Goal: Task Accomplishment & Management: Use online tool/utility

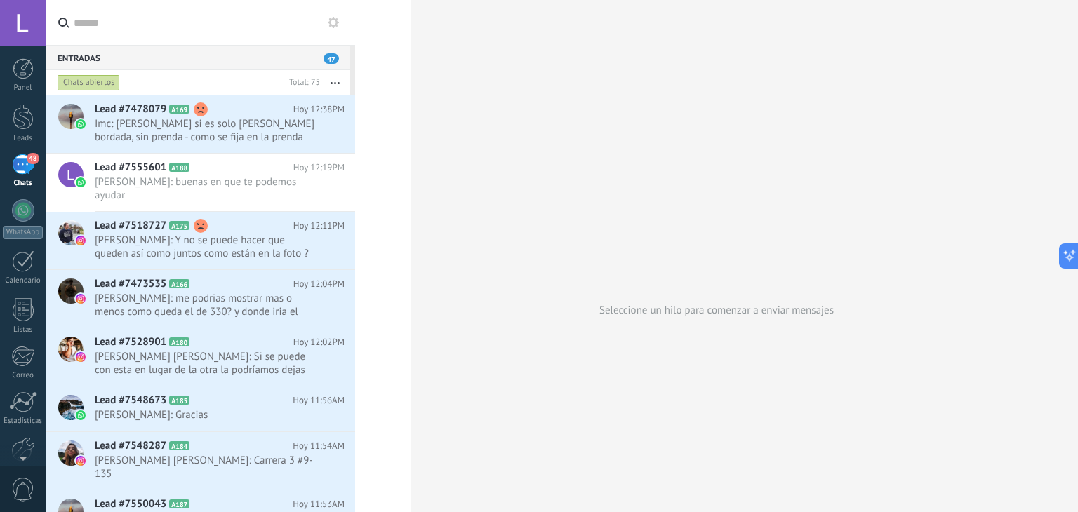
click at [20, 180] on div "Chats" at bounding box center [23, 183] width 41 height 9
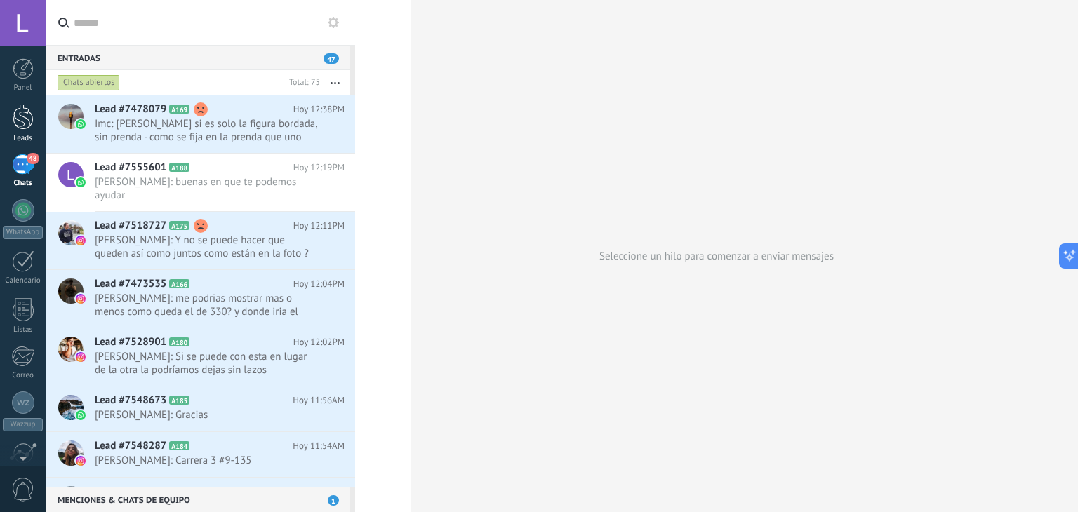
click at [18, 111] on div at bounding box center [23, 117] width 21 height 26
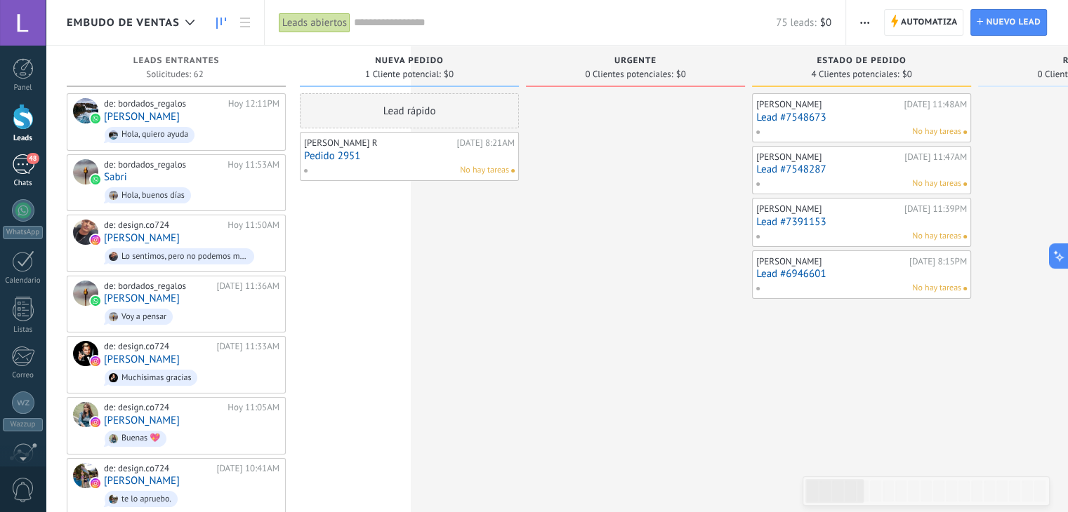
click at [15, 180] on div "Chats" at bounding box center [23, 183] width 41 height 9
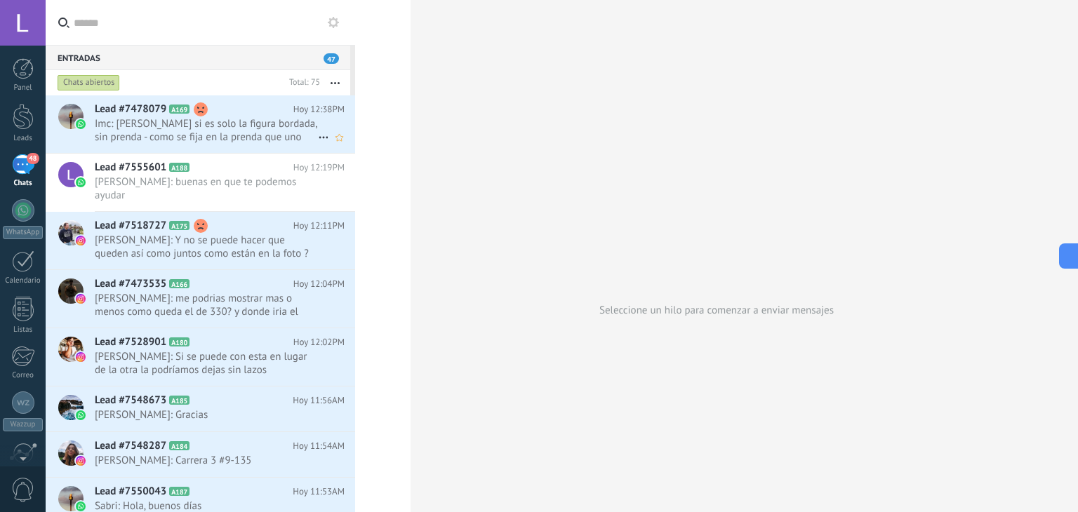
click at [137, 145] on div "Lead #7478079 A169 [DATE] 12:38PM Imc: [PERSON_NAME] si es solo la figura borda…" at bounding box center [225, 124] width 260 height 58
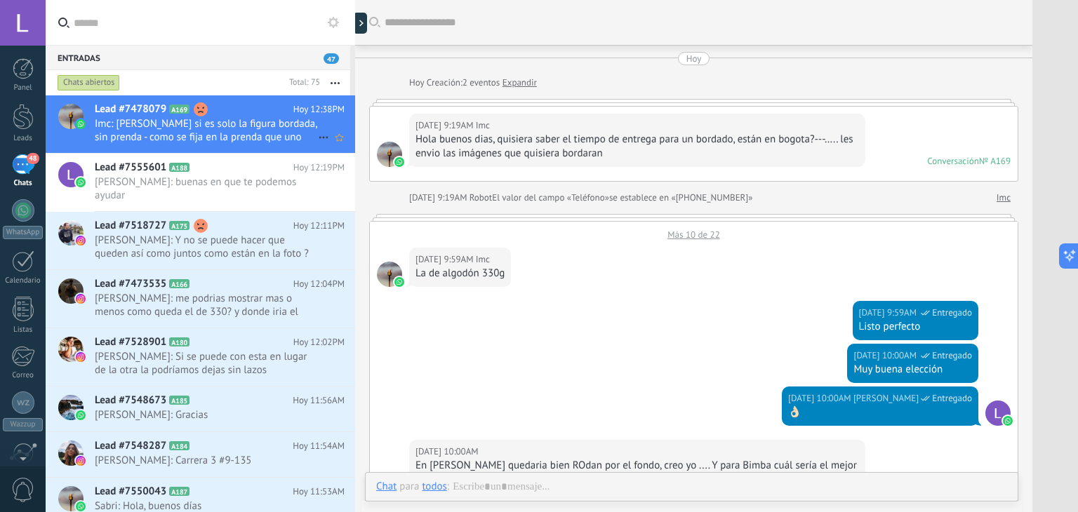
scroll to position [886, 0]
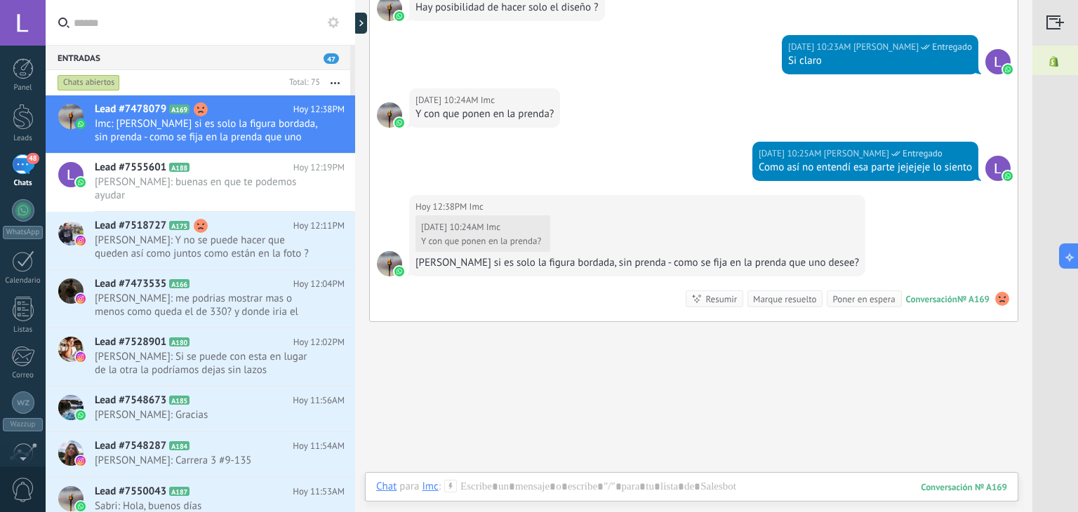
click at [535, 291] on div "[DATE] 12:38PM Imc [DATE] 10:24AM Imc Y con que ponen en la prenda? [PERSON_NAM…" at bounding box center [694, 258] width 648 height 126
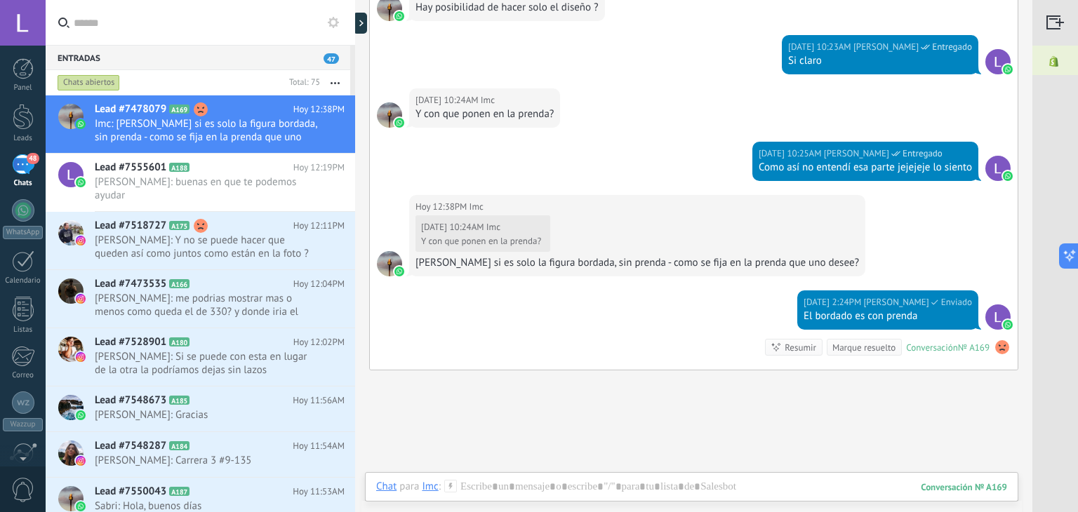
scroll to position [969, 0]
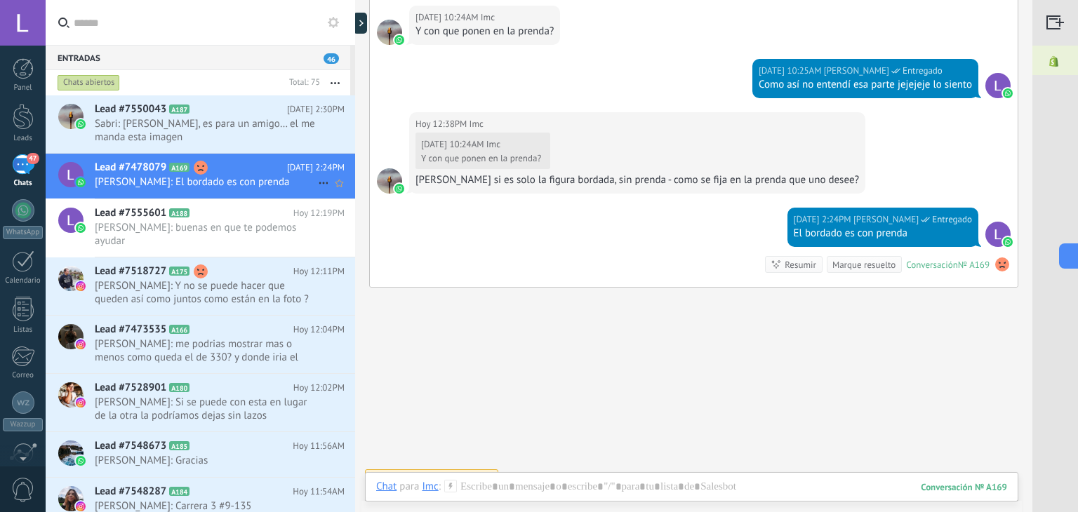
click at [347, 178] on div "Lead #7478079 A169 [DATE] 2:24PM [PERSON_NAME]: El bordado es con prenda" at bounding box center [225, 176] width 260 height 44
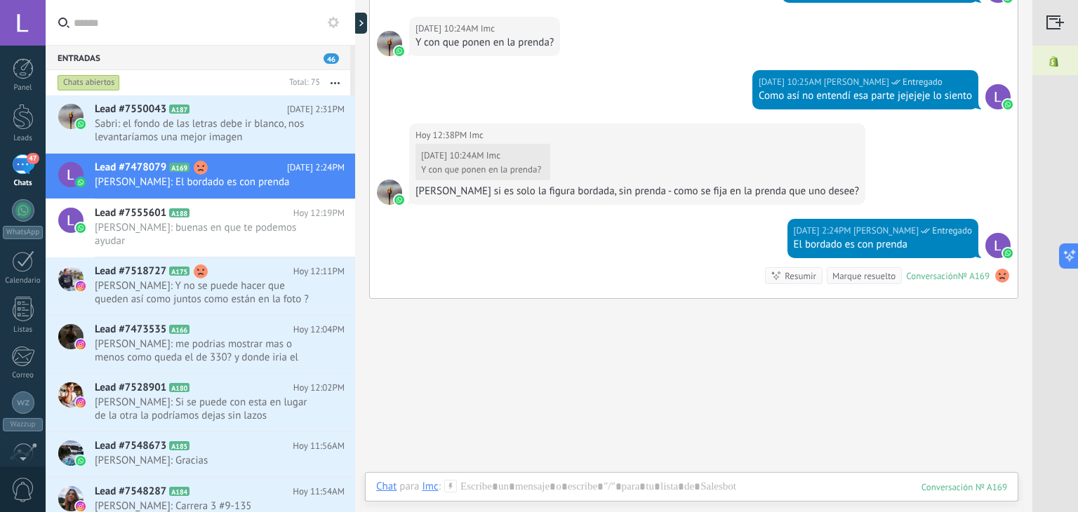
click at [1058, 65] on img at bounding box center [1054, 62] width 43 height 32
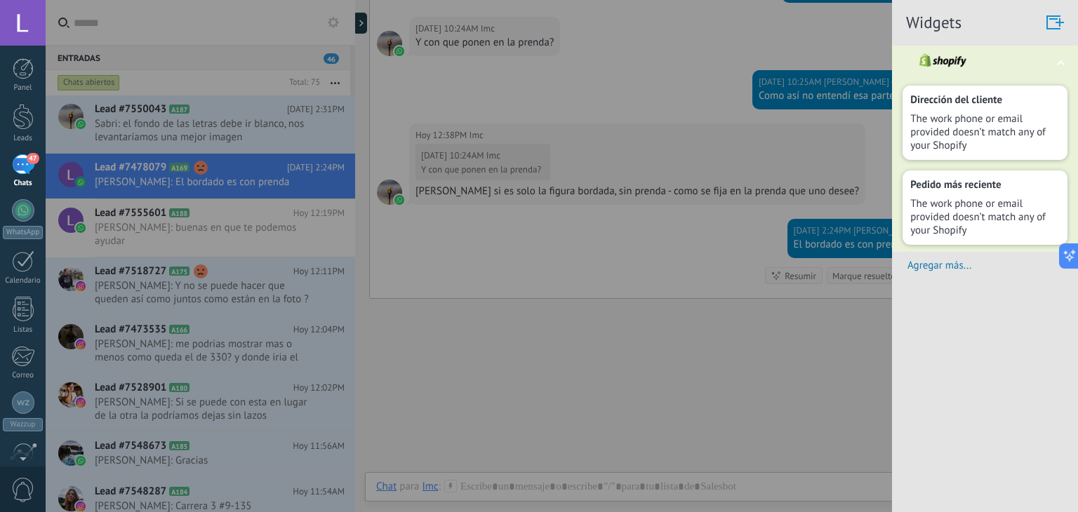
click at [1000, 136] on div "The work phone or email provided doesn’t match any of your Shopify" at bounding box center [985, 132] width 150 height 40
click at [613, 71] on div at bounding box center [539, 256] width 1078 height 512
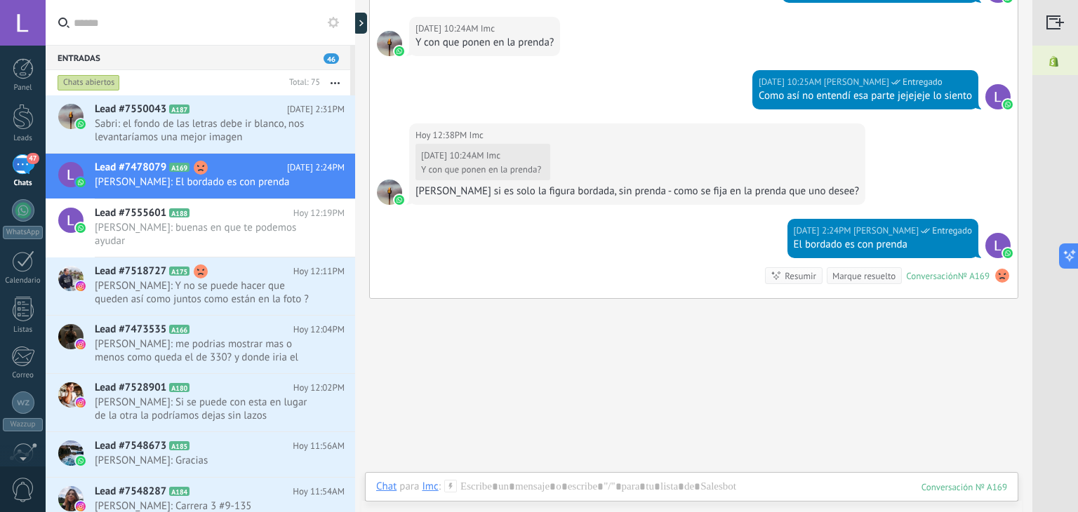
click at [28, 170] on div "47" at bounding box center [23, 164] width 22 height 20
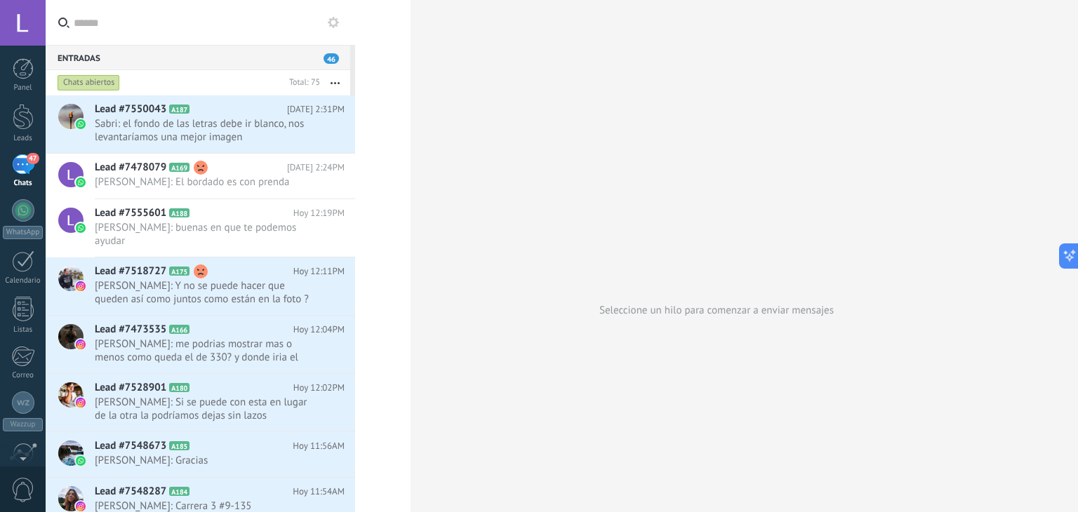
click at [337, 29] on button at bounding box center [333, 22] width 17 height 17
click at [334, 23] on icon at bounding box center [333, 22] width 11 height 11
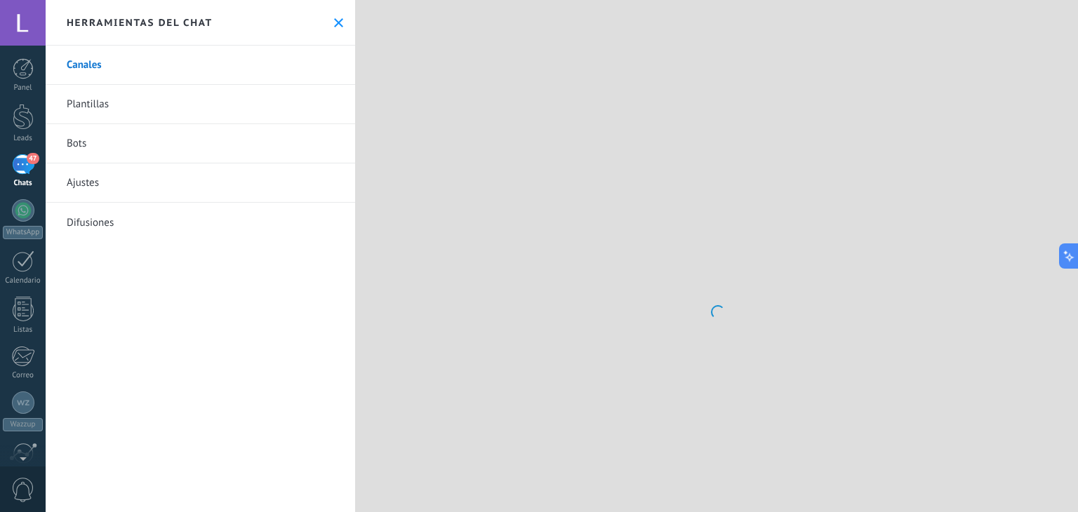
click at [334, 23] on use at bounding box center [338, 22] width 9 height 9
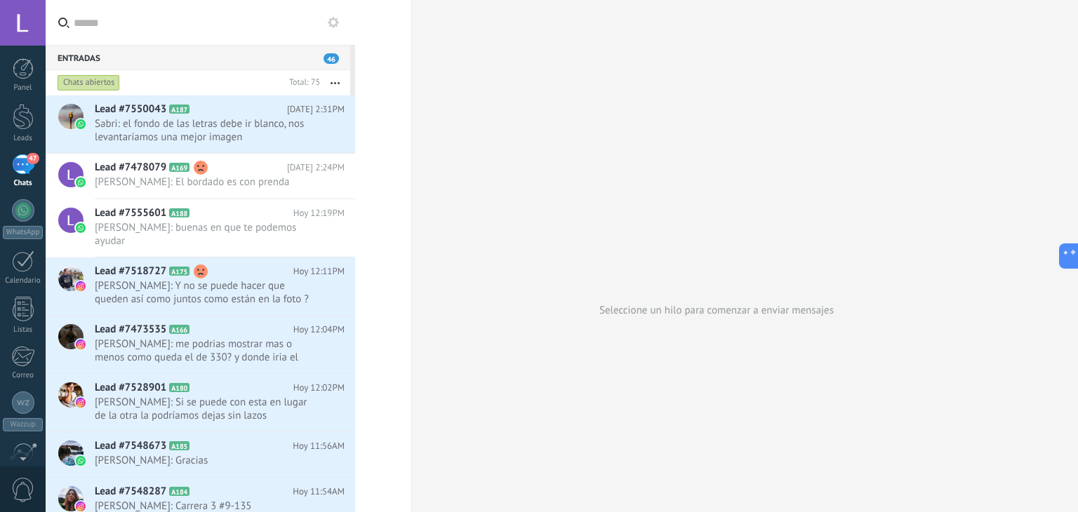
click at [334, 23] on icon at bounding box center [333, 22] width 11 height 11
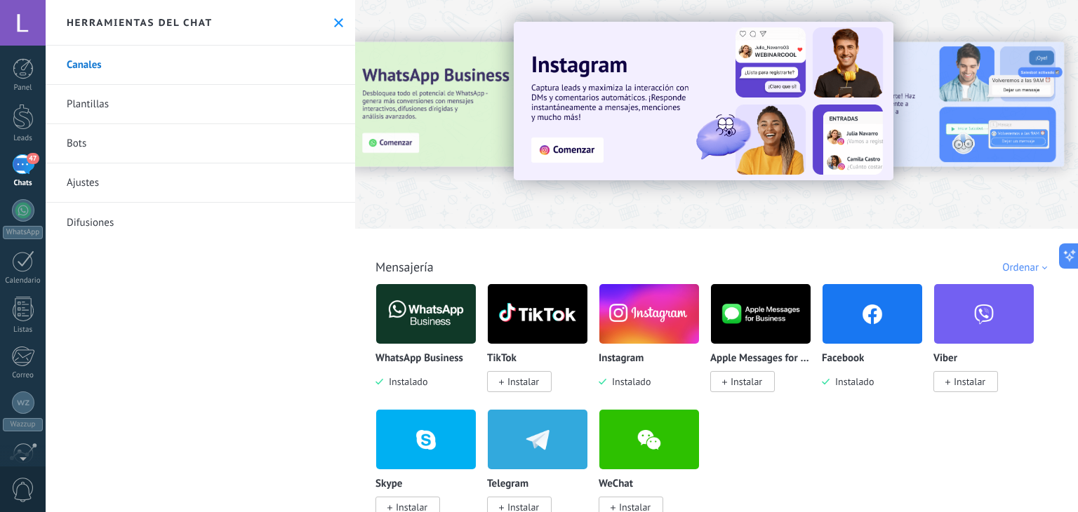
click at [183, 147] on link "Bots" at bounding box center [201, 143] width 310 height 39
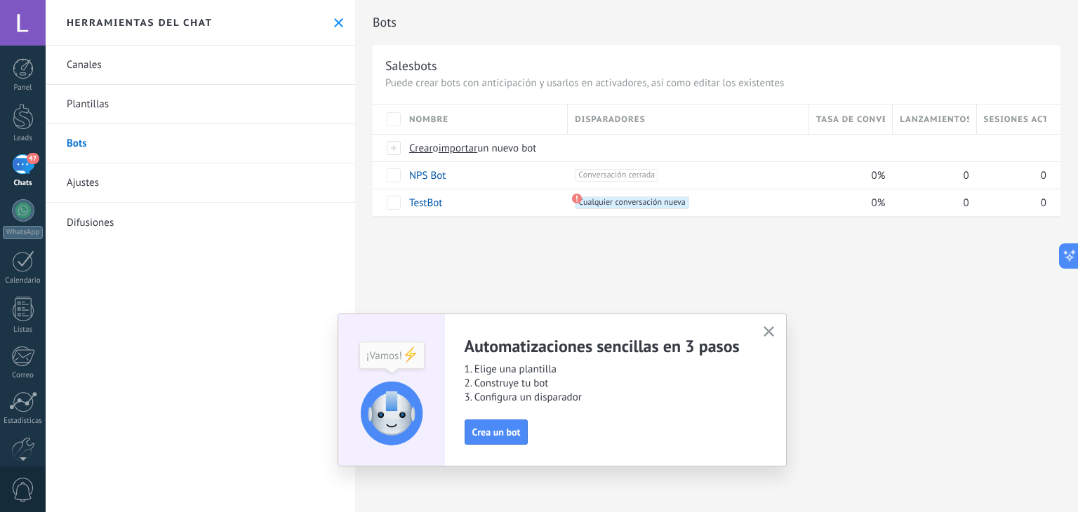
click at [772, 335] on use "button" at bounding box center [769, 331] width 11 height 11
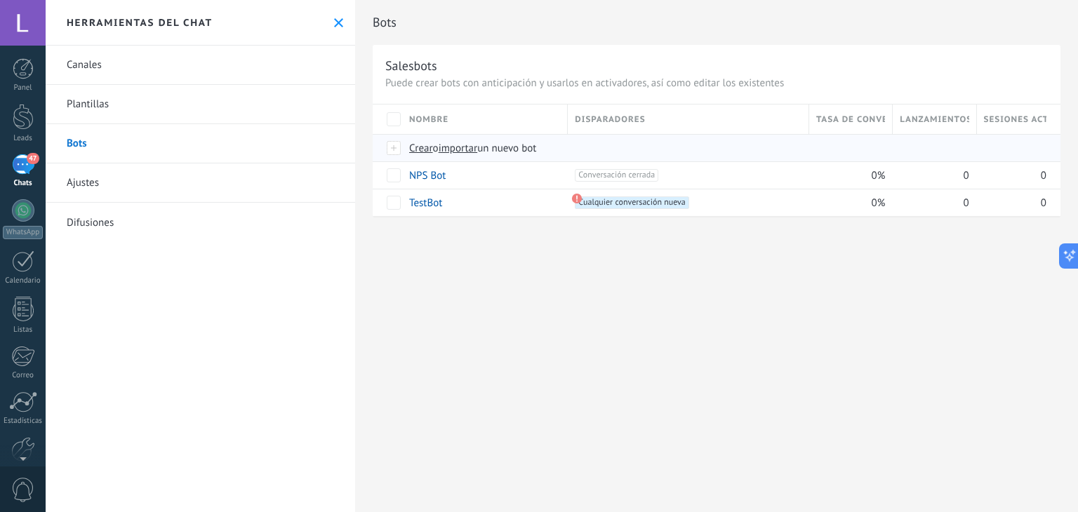
click at [421, 149] on span "Crear" at bounding box center [421, 148] width 24 height 13
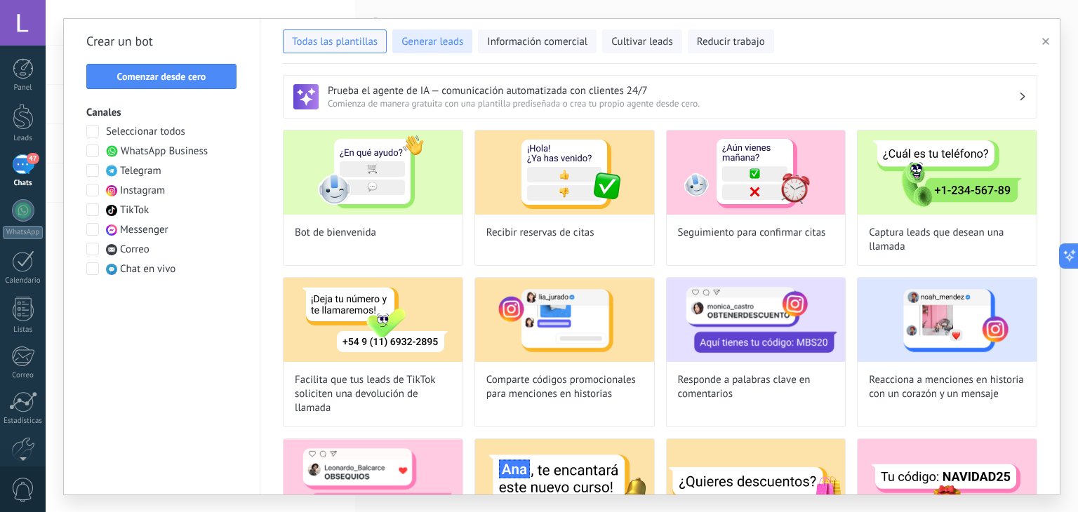
click at [449, 45] on span "Generar leads" at bounding box center [433, 42] width 62 height 14
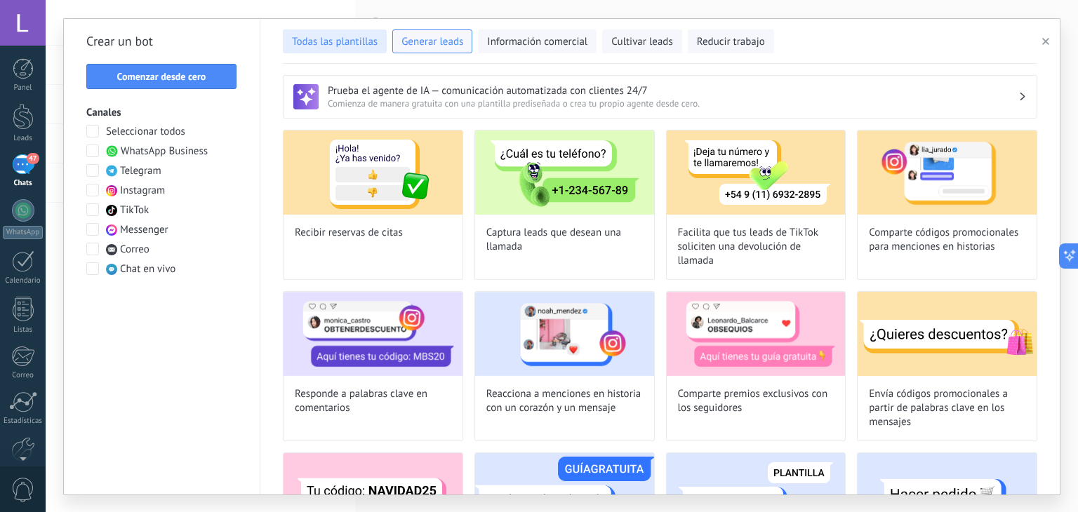
click at [370, 49] on button "Todas las plantillas" at bounding box center [335, 41] width 104 height 24
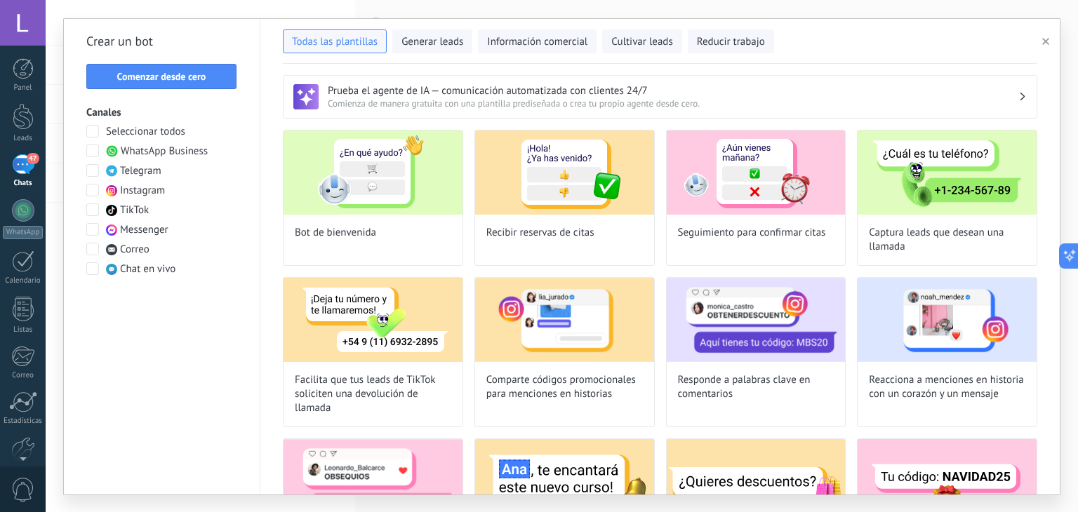
click at [25, 175] on div "47" at bounding box center [23, 164] width 22 height 20
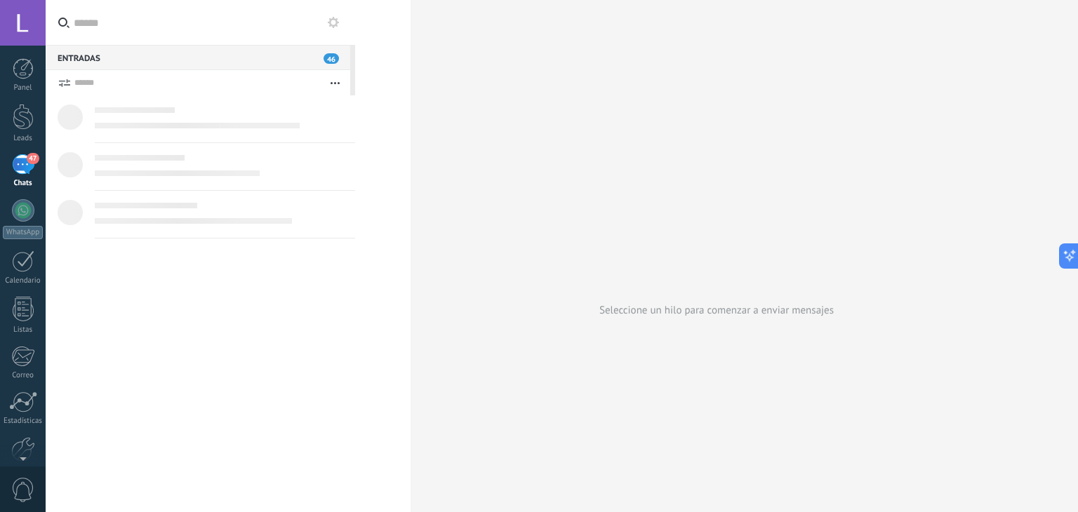
click at [331, 25] on use at bounding box center [333, 22] width 11 height 11
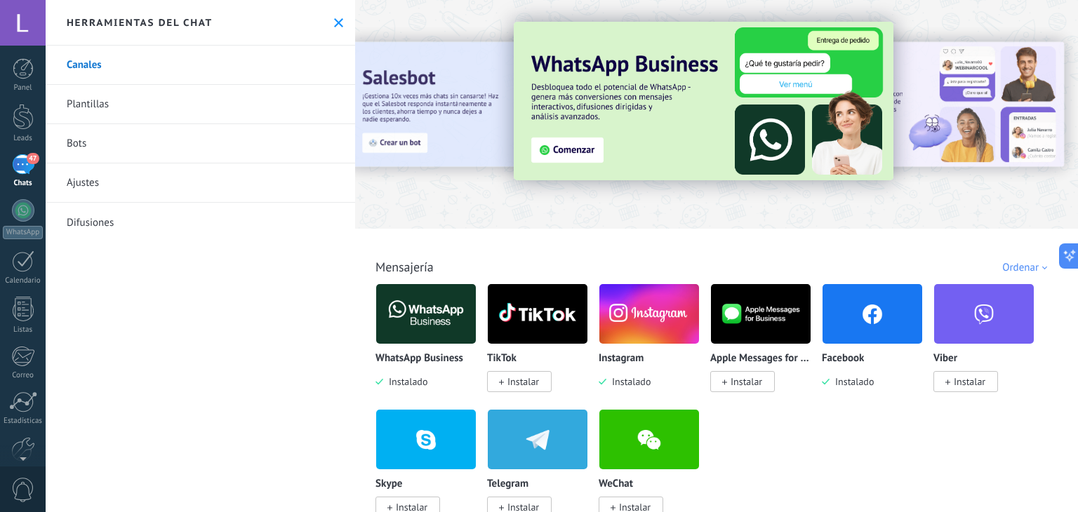
click at [946, 134] on div at bounding box center [1065, 114] width 316 height 126
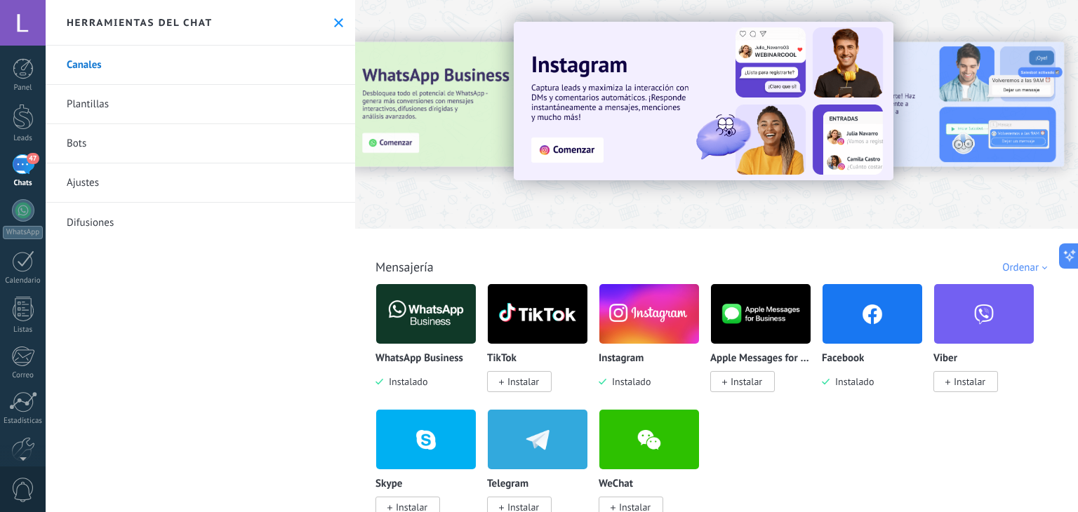
click at [996, 130] on div at bounding box center [1065, 114] width 316 height 126
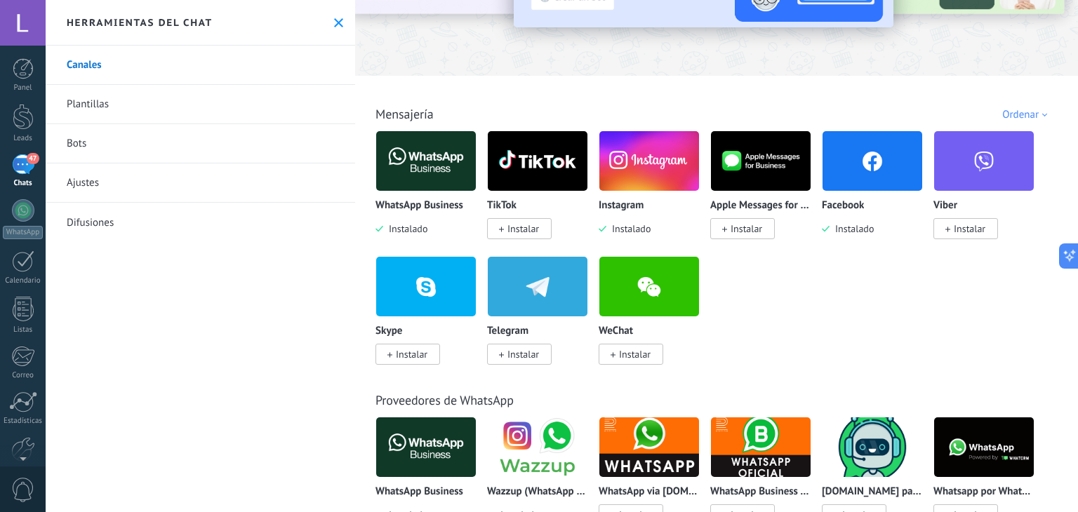
scroll to position [163, 0]
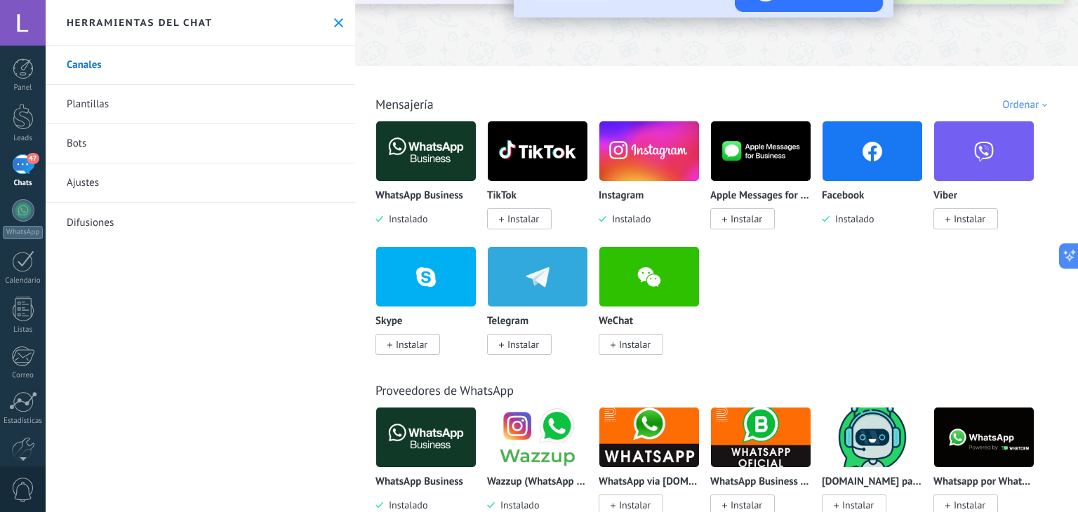
click at [1027, 102] on div "Ordenar" at bounding box center [1027, 104] width 50 height 13
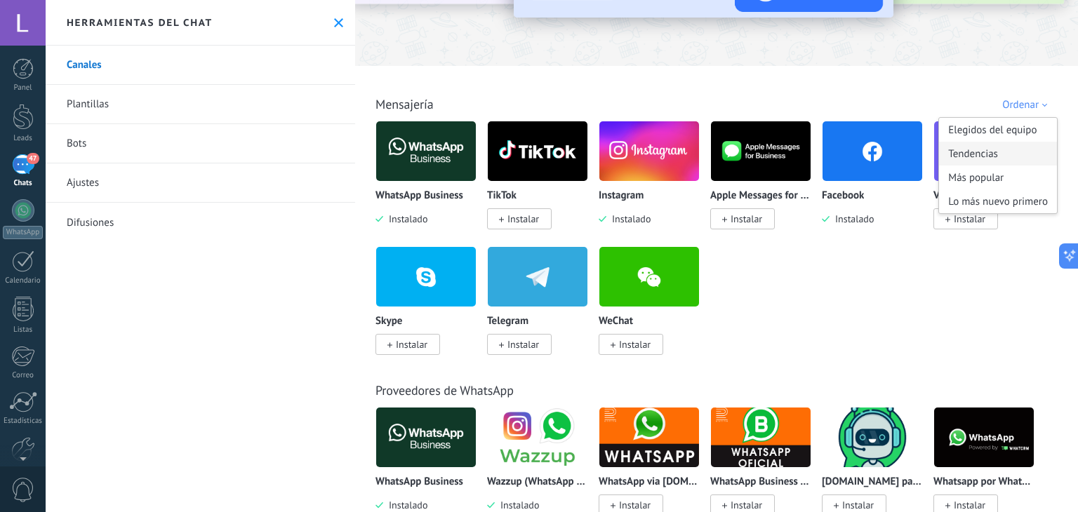
click at [1008, 155] on div "Tendencias" at bounding box center [998, 154] width 118 height 24
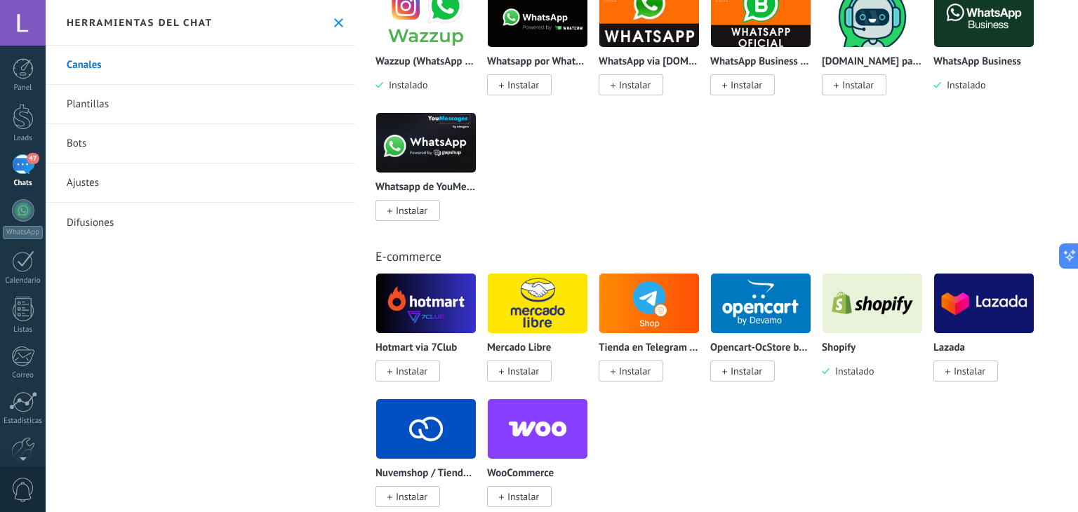
scroll to position [584, 0]
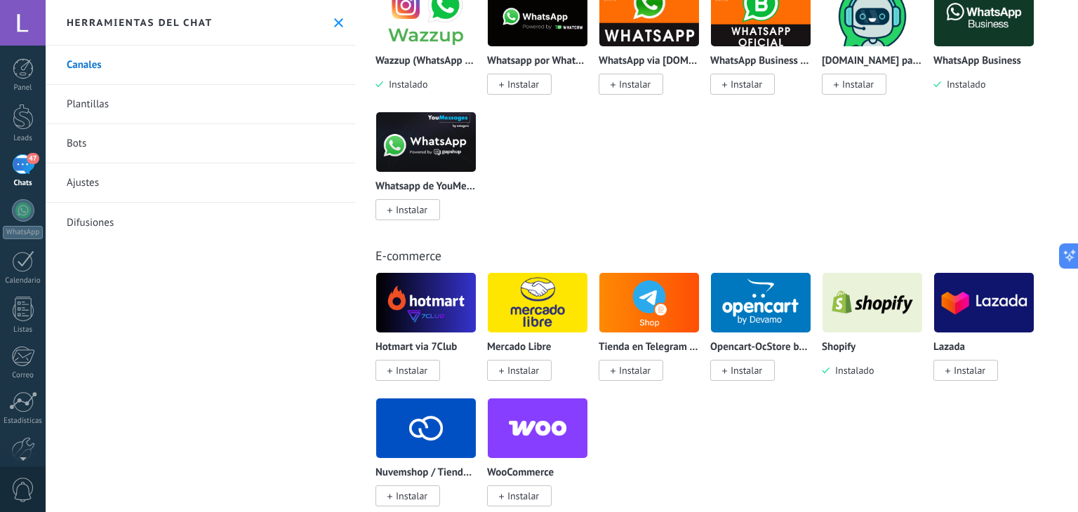
click at [753, 226] on div "E-commerce Hotmart via 7Club Instalar Mercado Libre Instalar Tienda en Telegram…" at bounding box center [716, 363] width 715 height 286
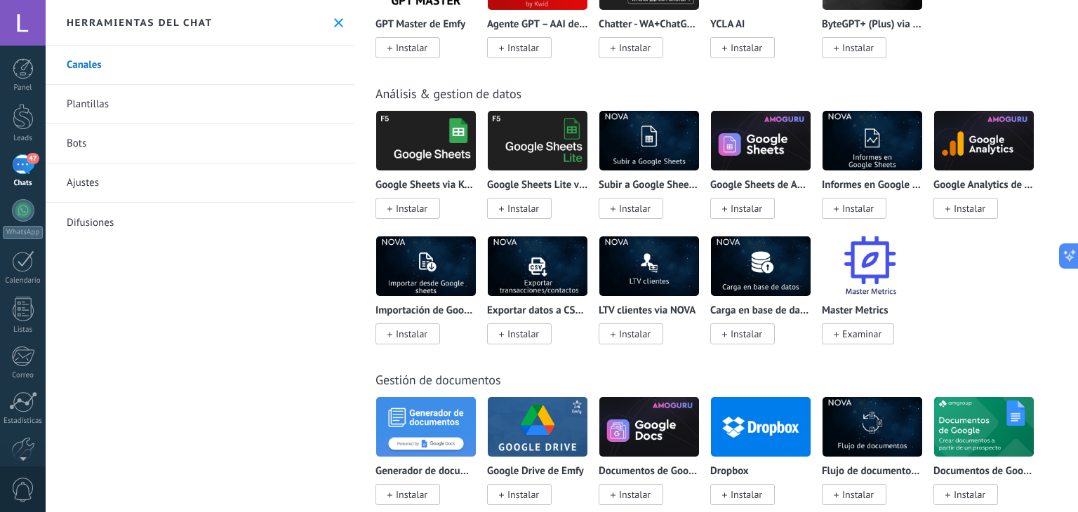
scroll to position [3896, 0]
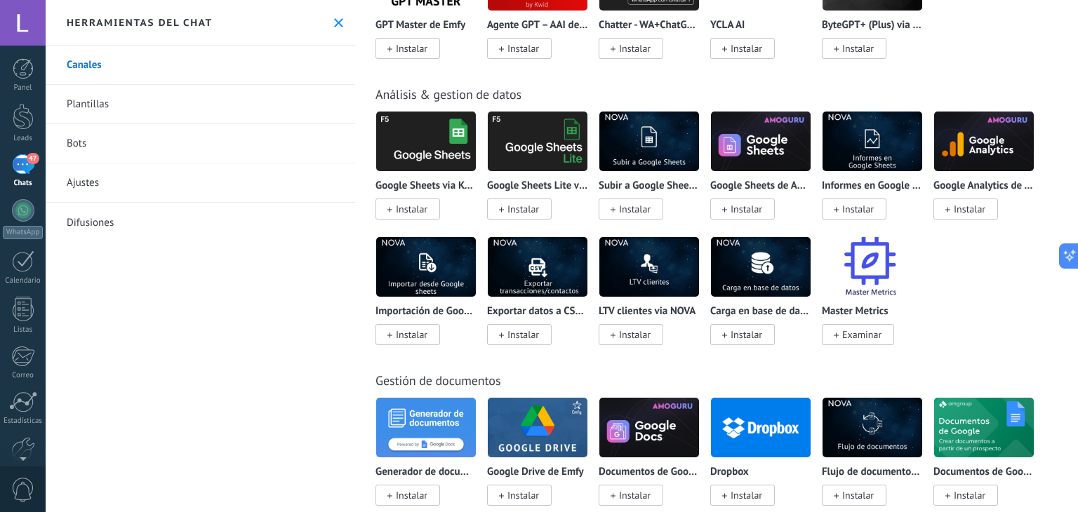
click at [397, 216] on span "Instalar" at bounding box center [412, 209] width 32 height 13
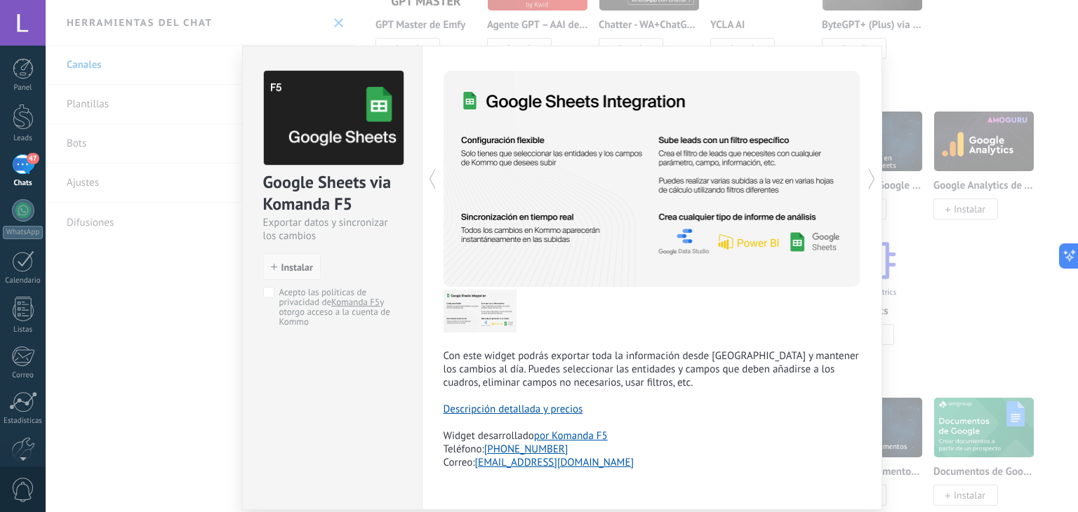
click at [286, 274] on button "Instalar" at bounding box center [292, 266] width 58 height 27
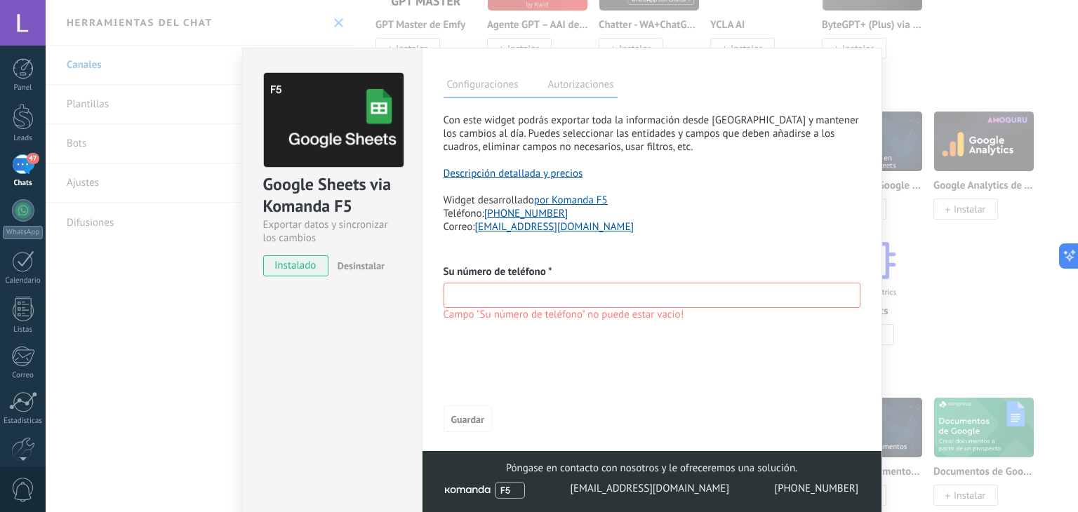
click at [492, 290] on input "text" at bounding box center [652, 295] width 417 height 25
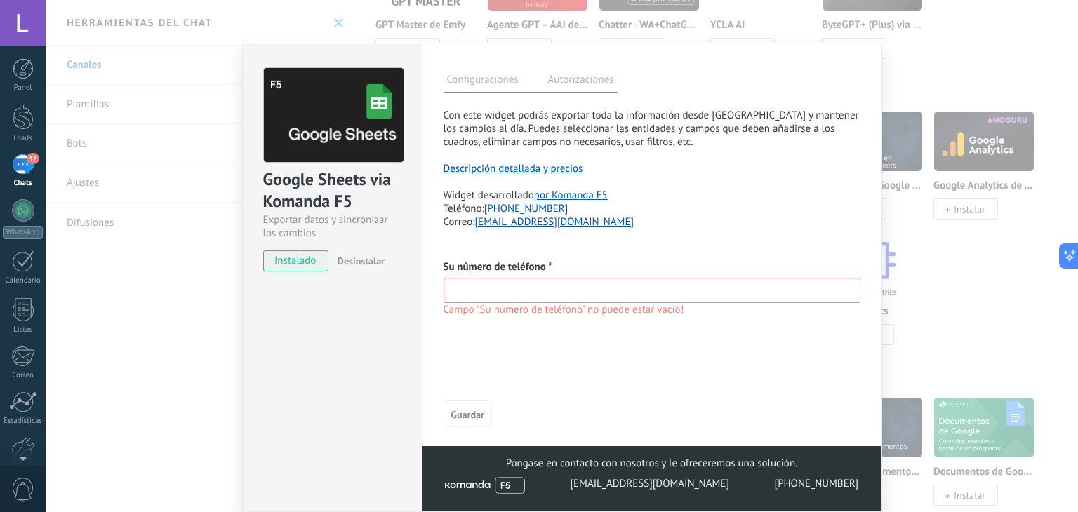
scroll to position [0, 0]
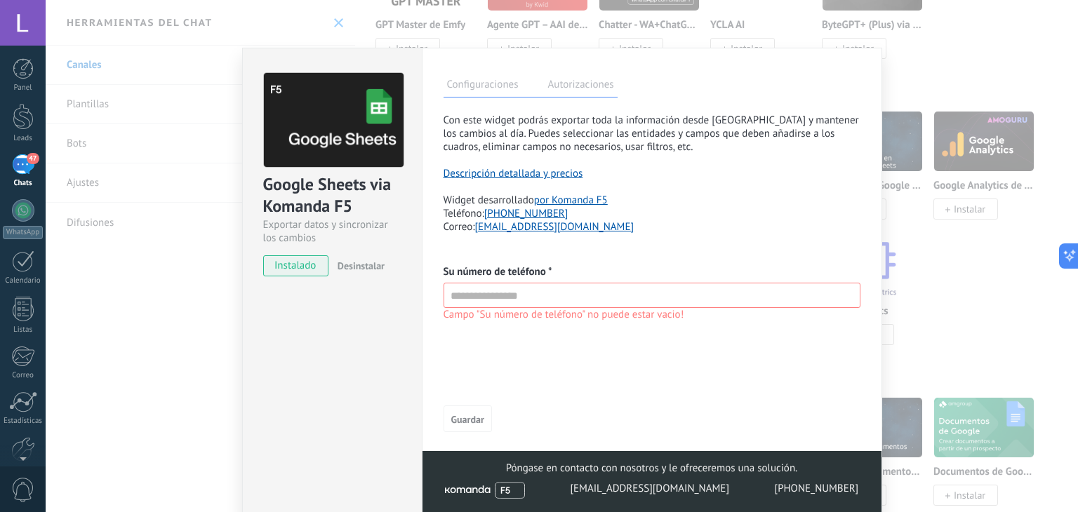
click at [368, 265] on span "Desinstalar" at bounding box center [361, 266] width 47 height 13
click at [353, 265] on span "Desinstalar" at bounding box center [361, 266] width 47 height 13
click at [501, 296] on input "text" at bounding box center [652, 295] width 417 height 25
type input "**********"
click at [478, 420] on span "Guardar" at bounding box center [467, 420] width 33 height 10
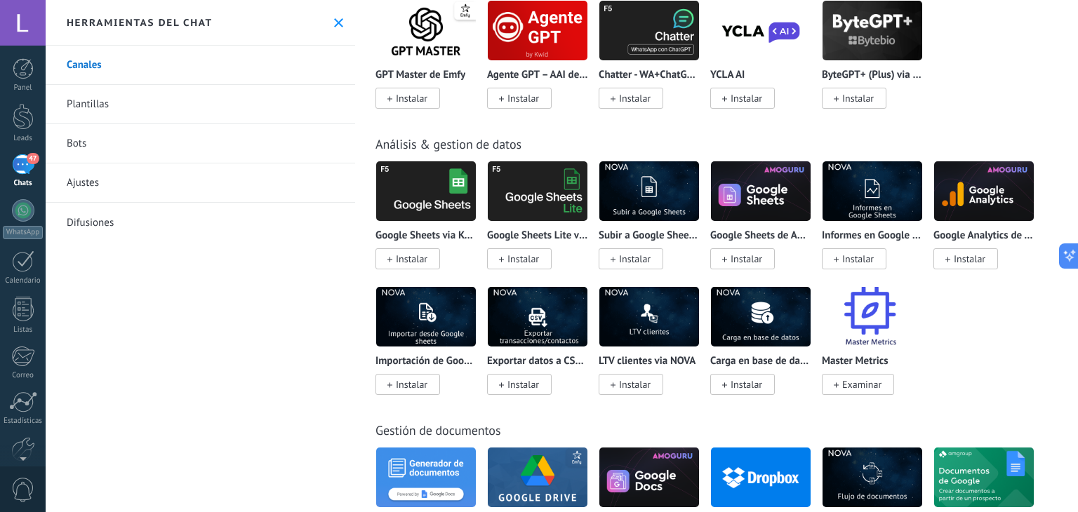
scroll to position [3845, 0]
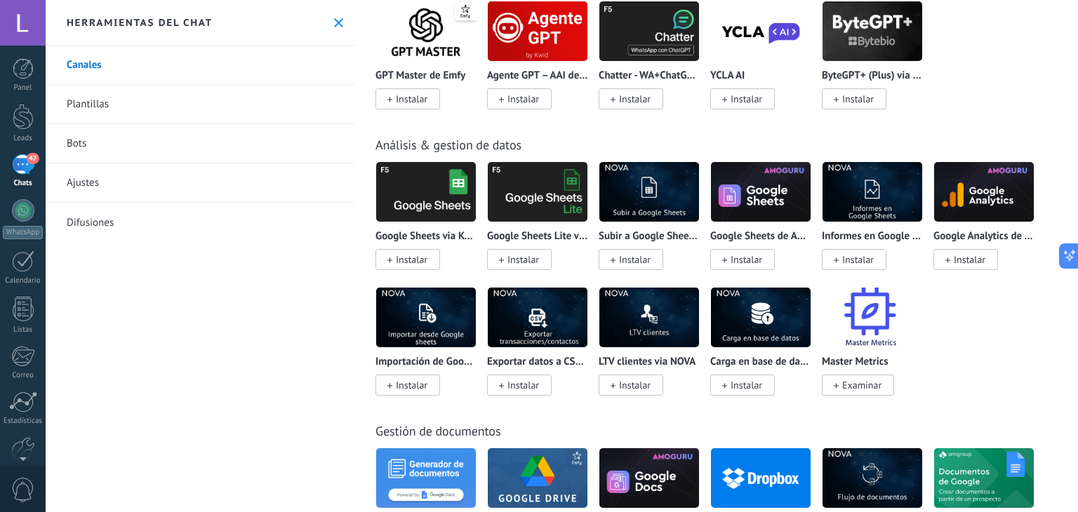
click at [420, 266] on span "Instalar" at bounding box center [412, 259] width 32 height 13
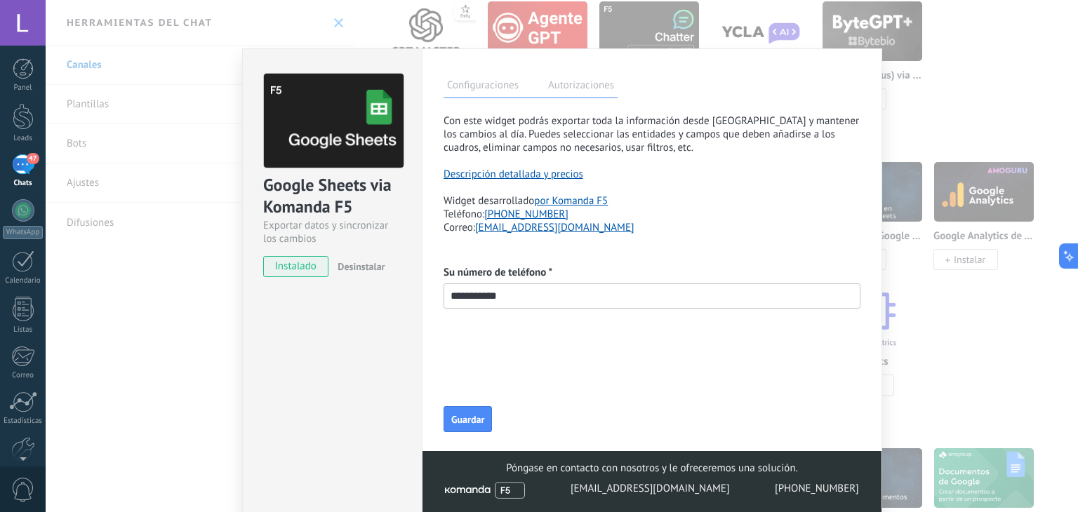
click at [568, 79] on label "Autorizaciones" at bounding box center [581, 87] width 73 height 20
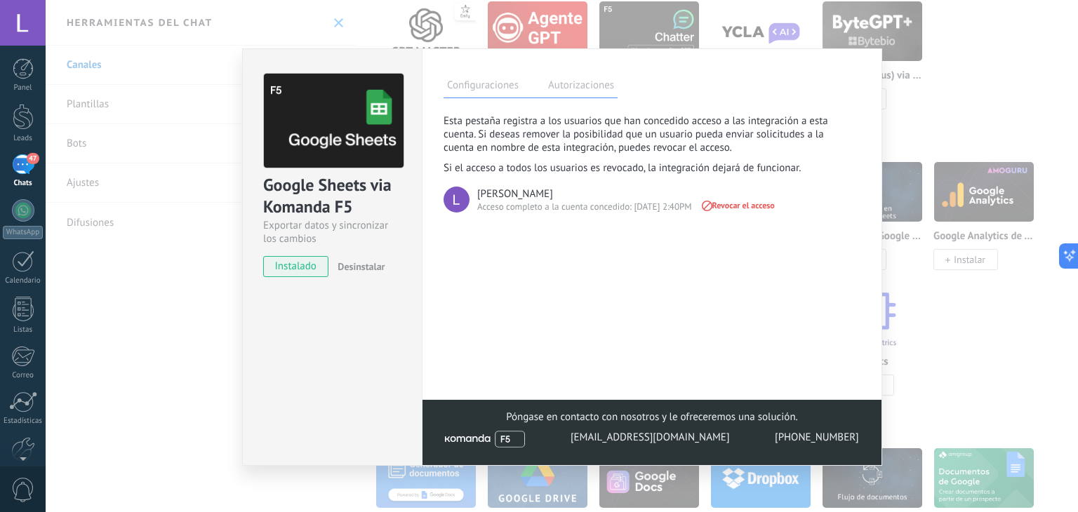
click at [498, 86] on label "Configuraciones" at bounding box center [483, 87] width 79 height 20
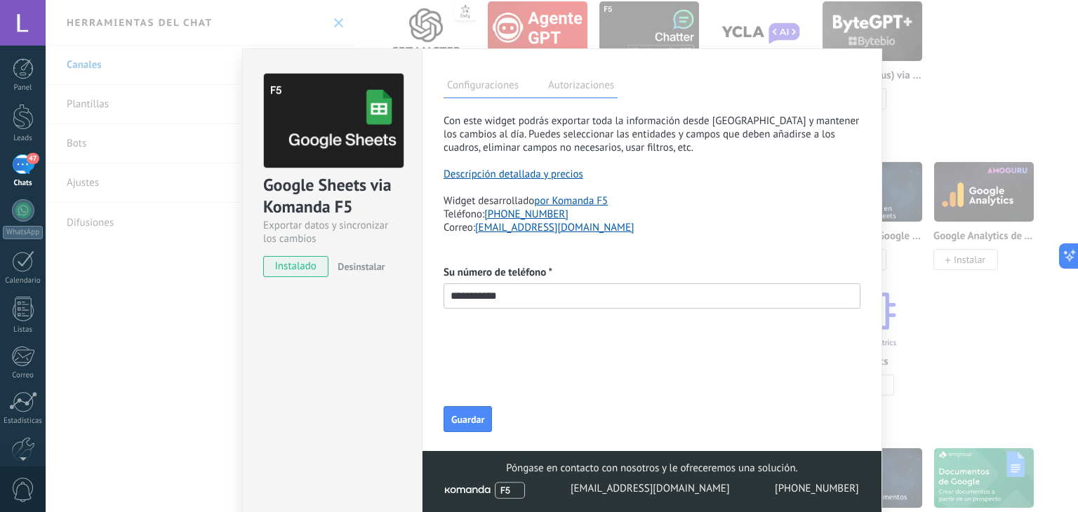
click at [446, 303] on input "**********" at bounding box center [652, 296] width 417 height 25
type input "**********"
click at [460, 418] on span "Guardar" at bounding box center [467, 420] width 33 height 10
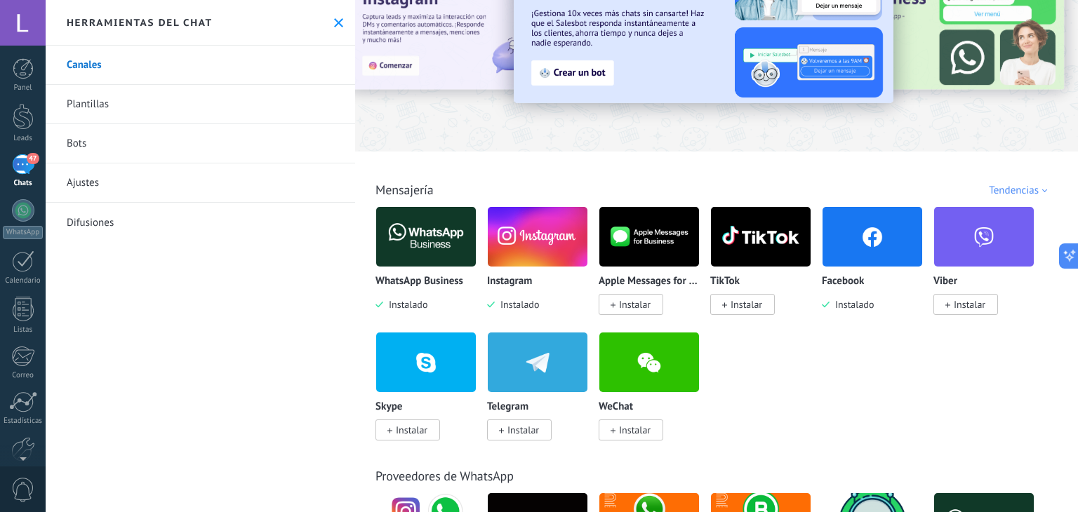
scroll to position [76, 0]
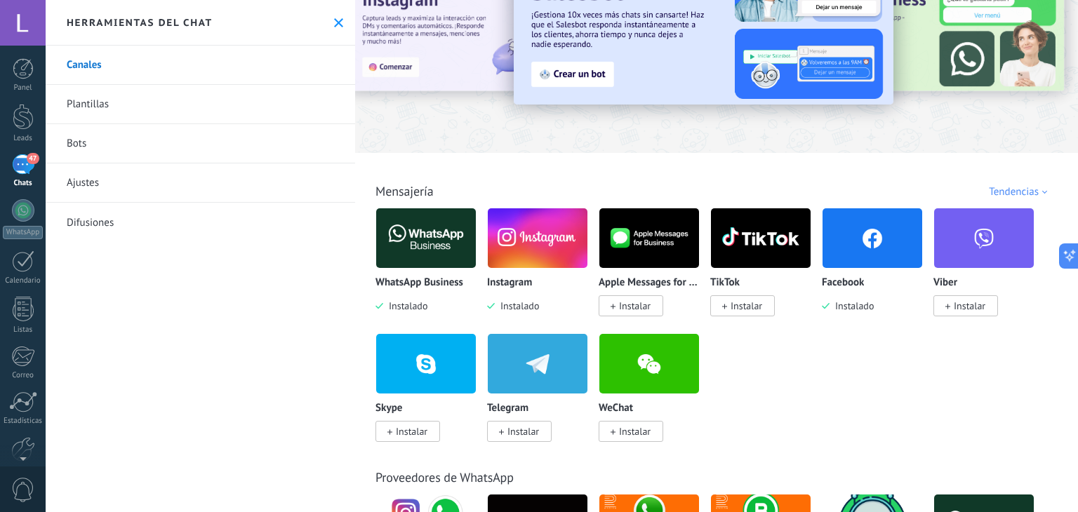
click at [260, 94] on link "Plantillas" at bounding box center [201, 104] width 310 height 39
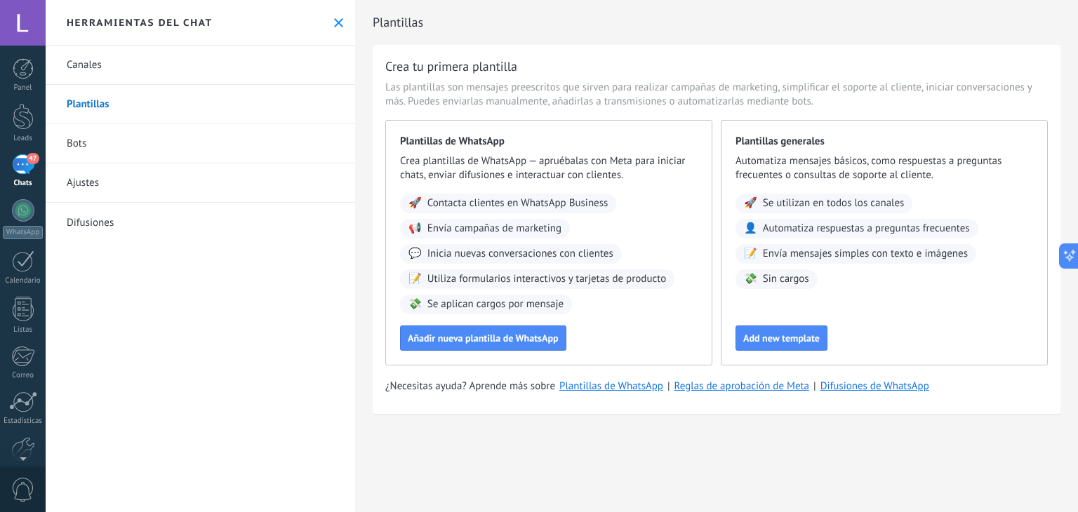
click at [225, 68] on link "Canales" at bounding box center [201, 65] width 310 height 39
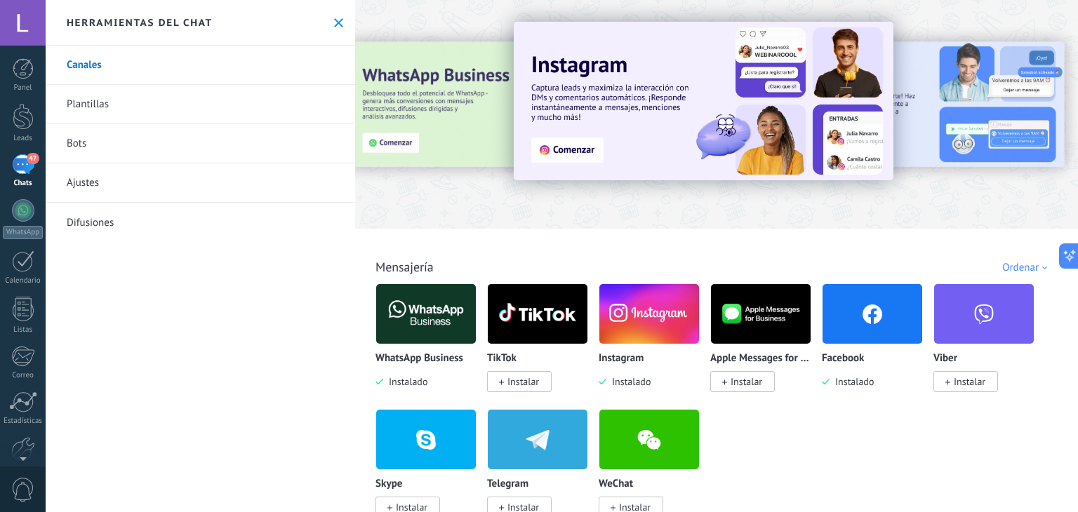
click at [1028, 266] on div "Ordenar" at bounding box center [1027, 267] width 50 height 13
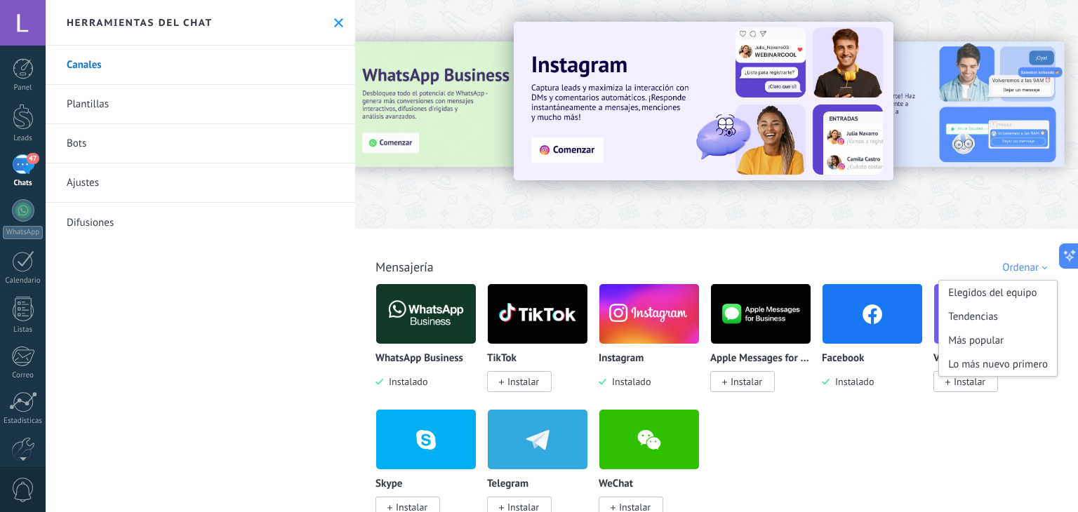
click at [879, 250] on div "Todo Bandeja de entrada Soluciones de IA Automatizaciones Fuentes de leads Inst…" at bounding box center [716, 252] width 715 height 46
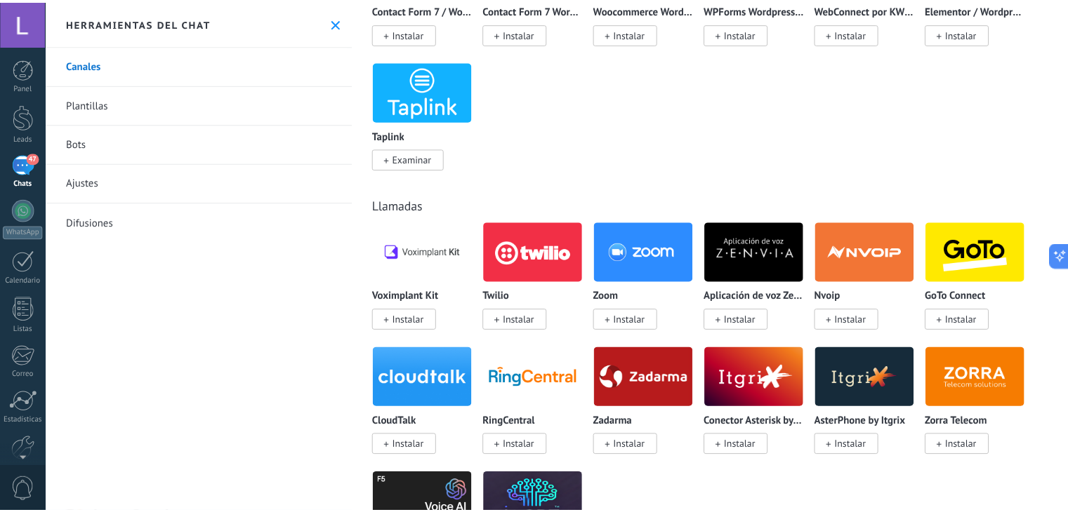
scroll to position [1622, 0]
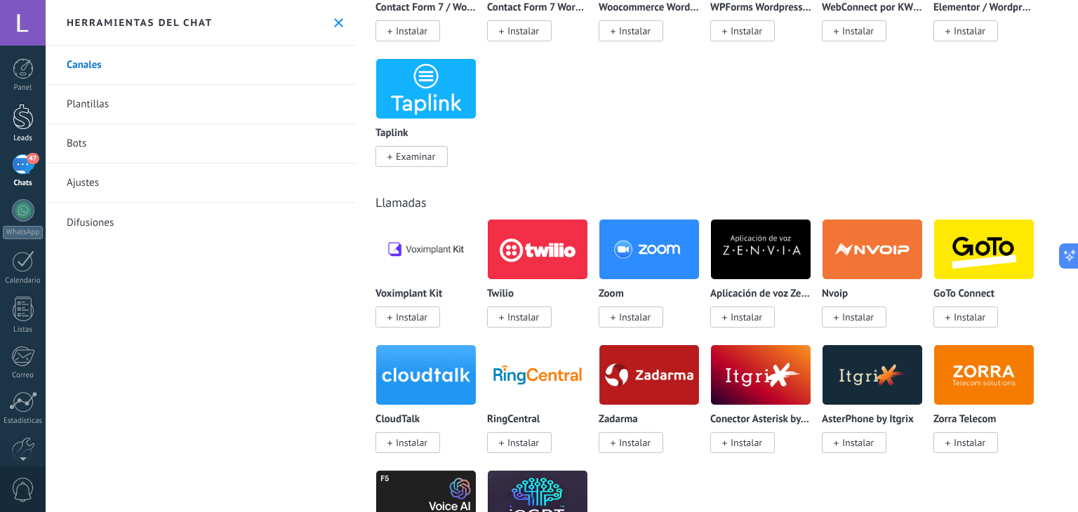
click at [20, 124] on div at bounding box center [23, 117] width 21 height 26
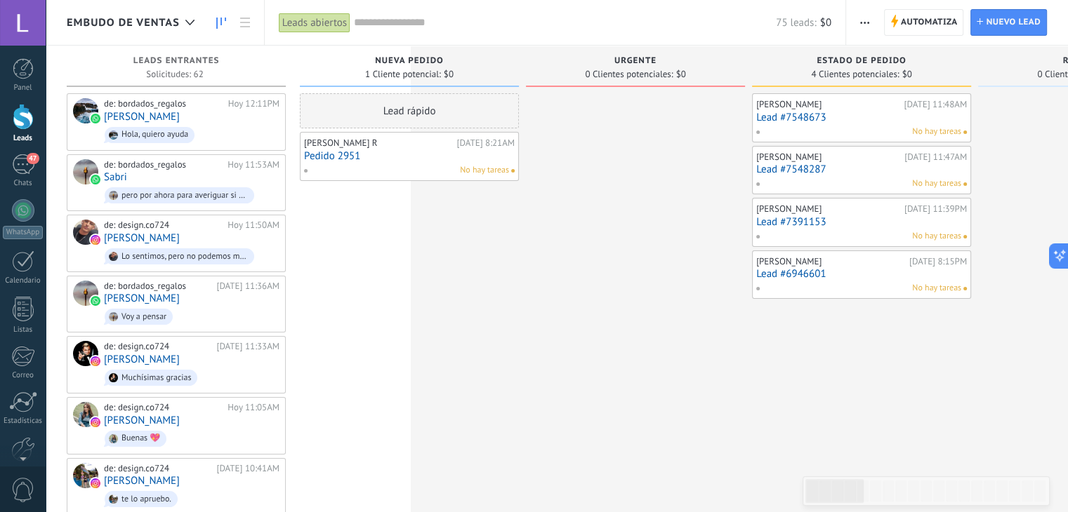
click at [864, 19] on span "button" at bounding box center [864, 22] width 9 height 27
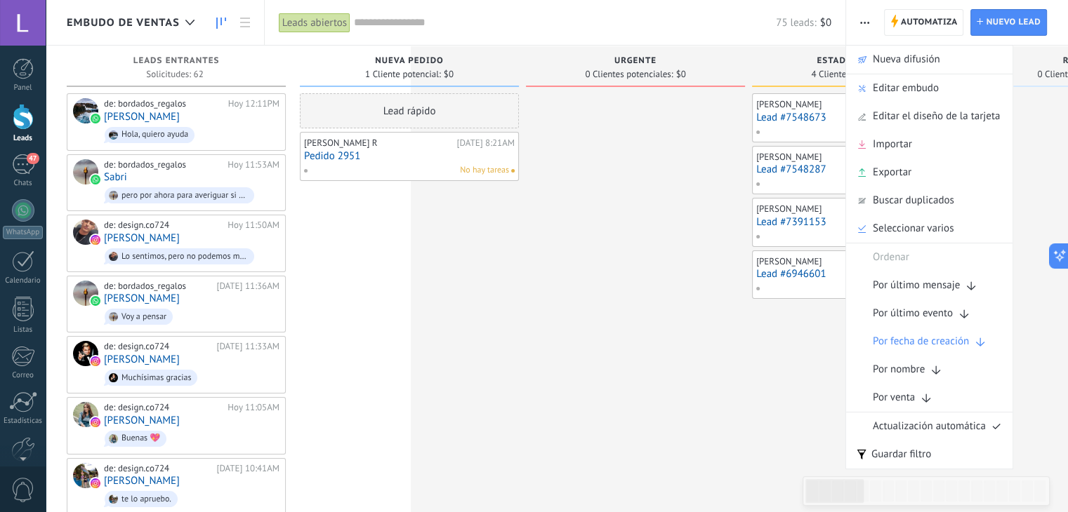
click at [864, 19] on span "button" at bounding box center [864, 22] width 9 height 27
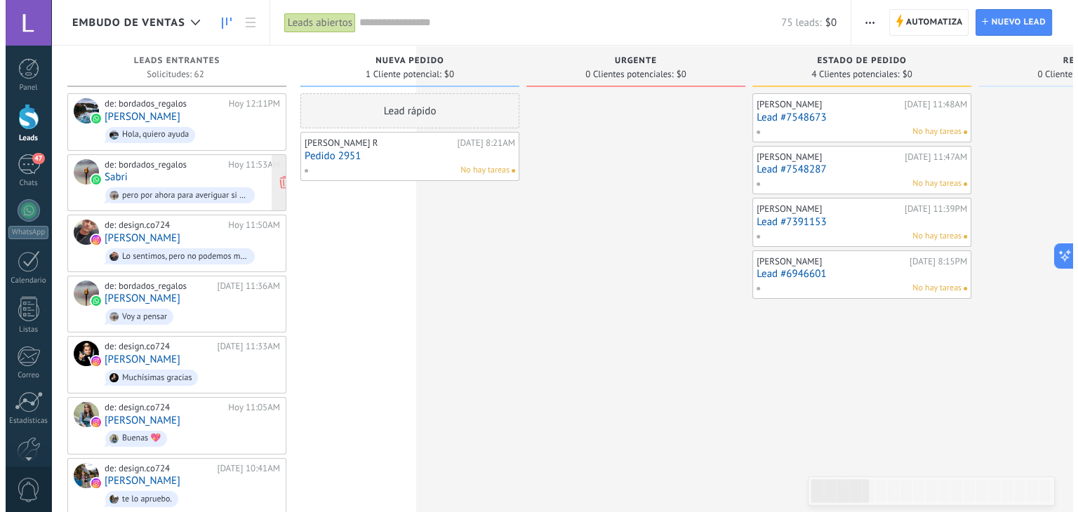
scroll to position [0, 20]
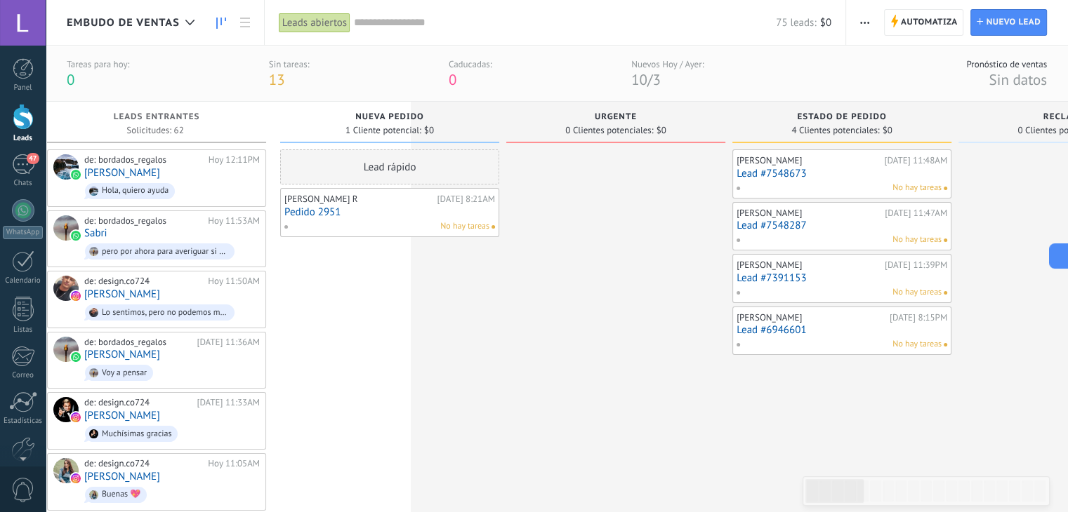
click at [863, 18] on span "button" at bounding box center [864, 22] width 9 height 27
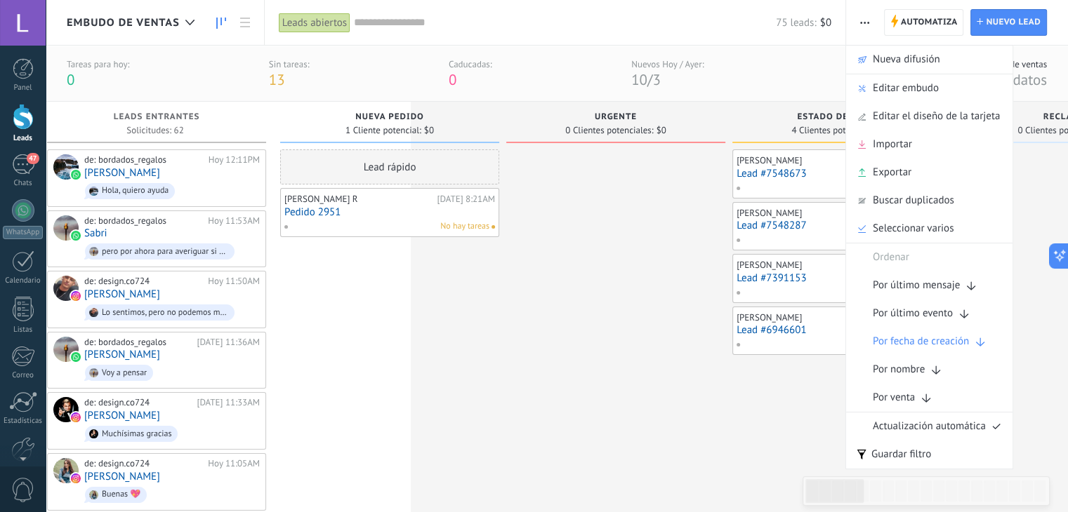
click at [115, 27] on span "Embudo de ventas" at bounding box center [123, 22] width 113 height 13
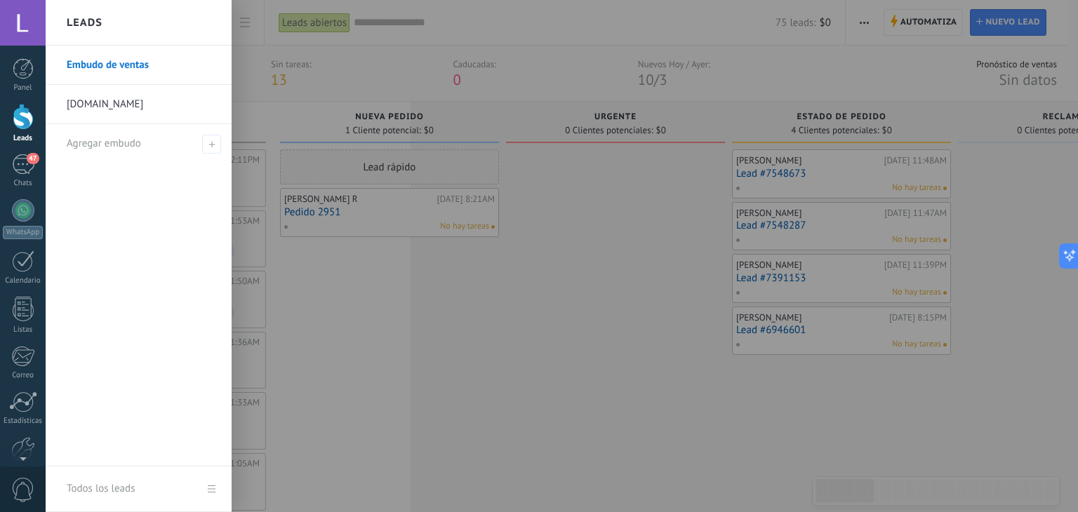
click at [89, 19] on h2 "Leads" at bounding box center [85, 23] width 36 height 44
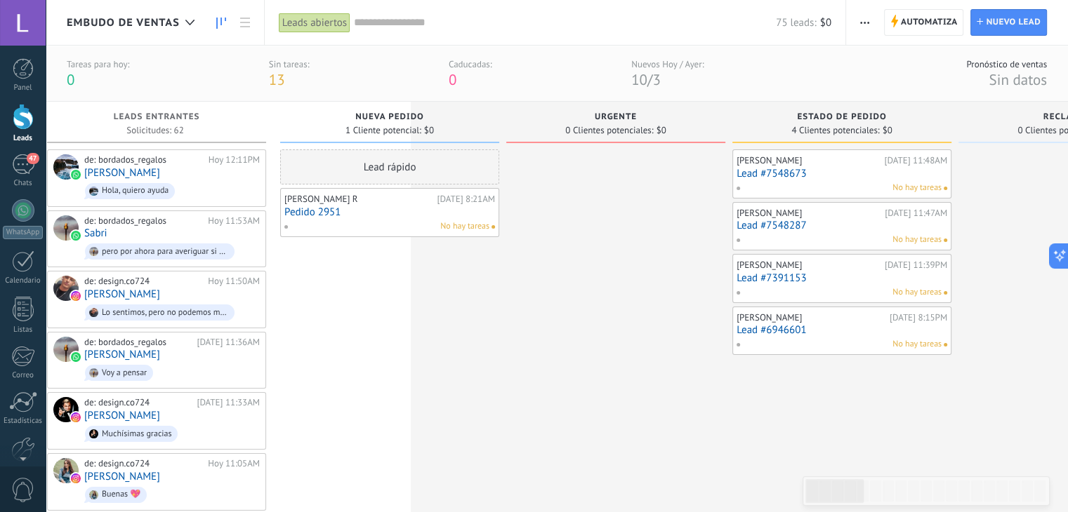
click at [102, 19] on span "Embudo de ventas" at bounding box center [123, 22] width 113 height 13
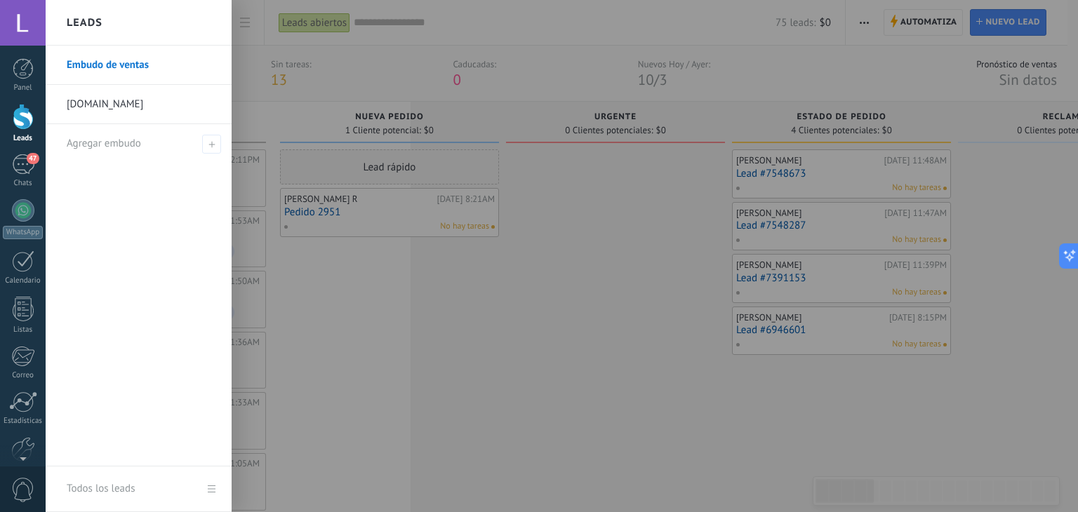
click at [204, 21] on div "Leads" at bounding box center [139, 23] width 186 height 46
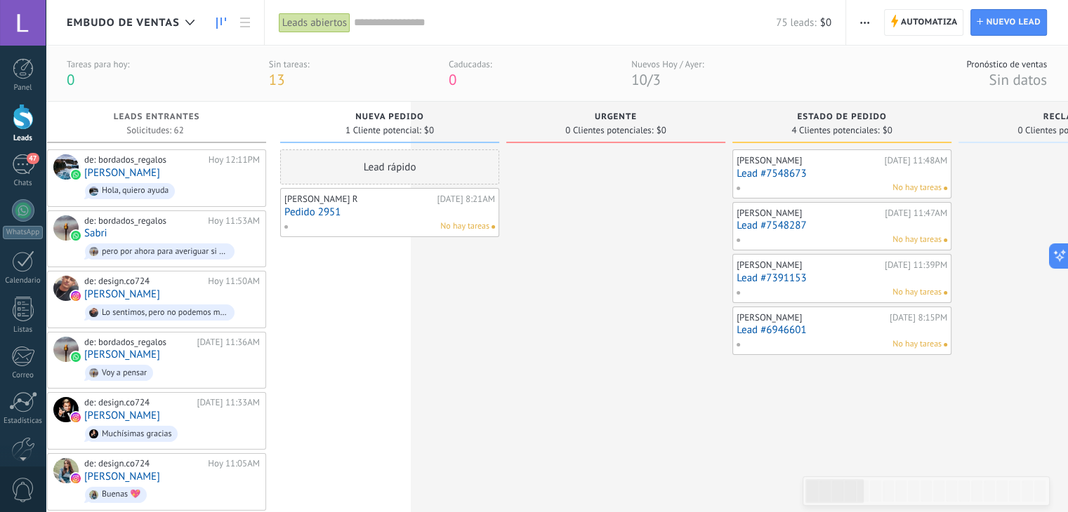
click at [136, 16] on span "Embudo de ventas" at bounding box center [123, 22] width 113 height 13
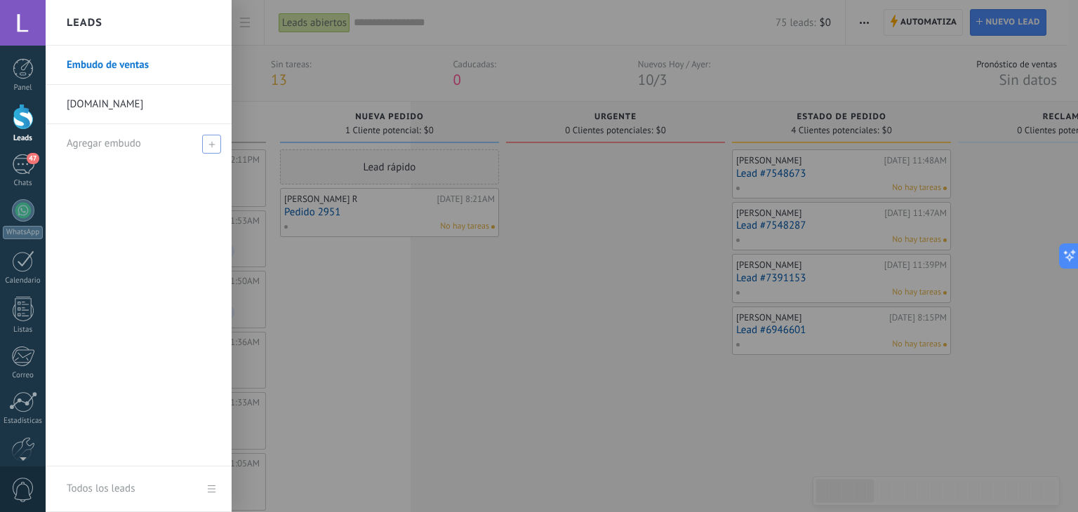
click at [205, 143] on span at bounding box center [211, 144] width 19 height 19
click at [208, 149] on span at bounding box center [213, 144] width 15 height 18
click at [411, 290] on div at bounding box center [585, 256] width 1078 height 512
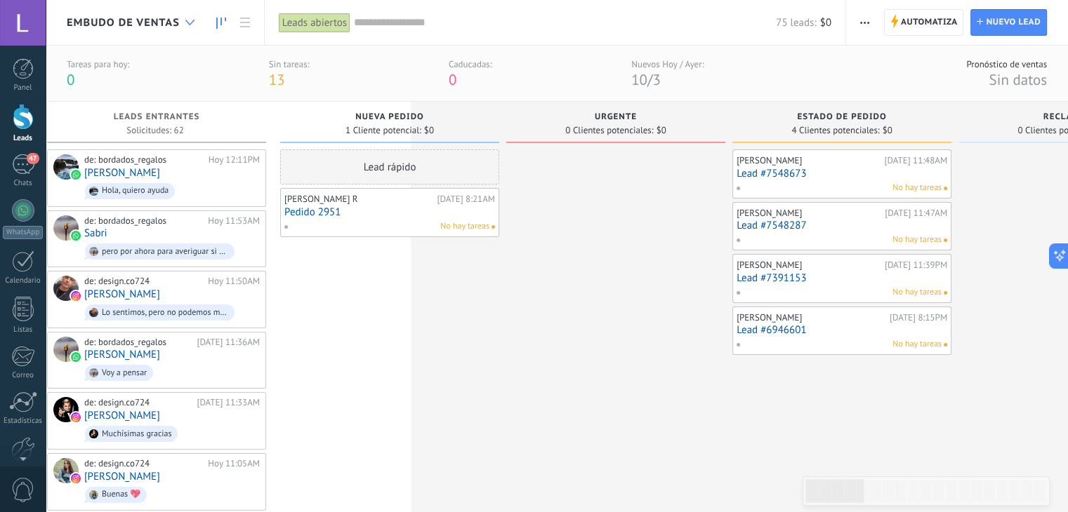
click at [194, 19] on div at bounding box center [189, 22] width 23 height 27
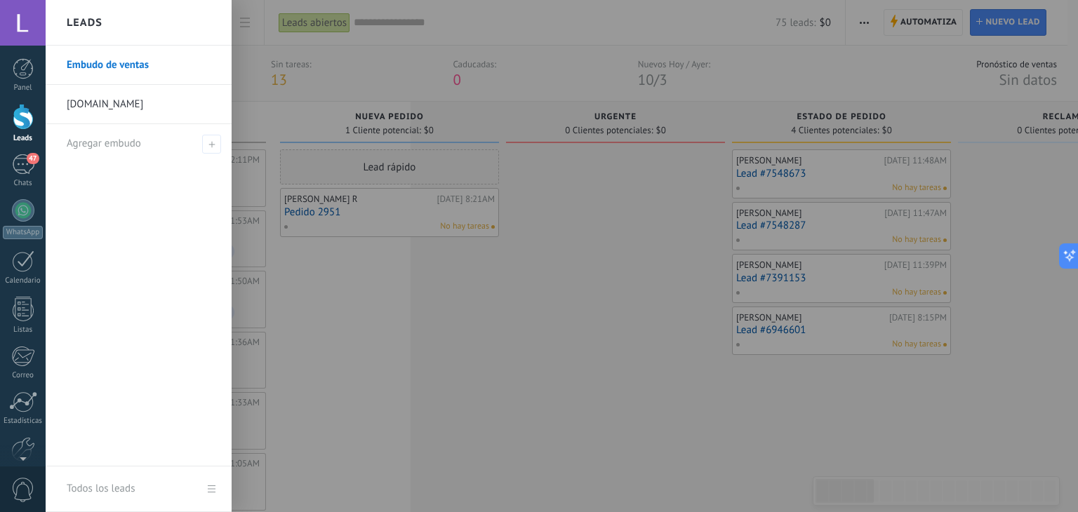
click at [161, 62] on link "Embudo de ventas" at bounding box center [142, 65] width 151 height 39
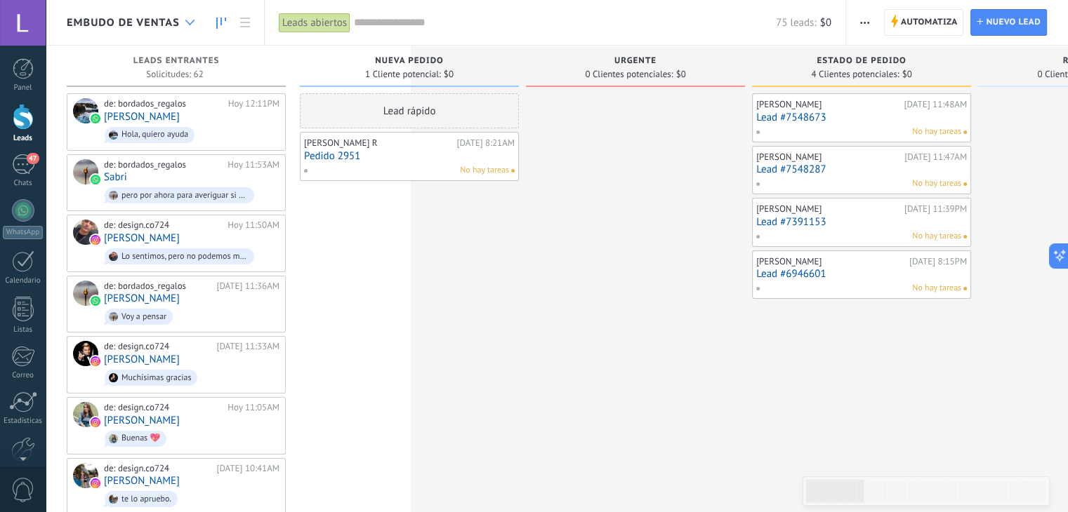
click at [186, 20] on use at bounding box center [189, 23] width 9 height 6
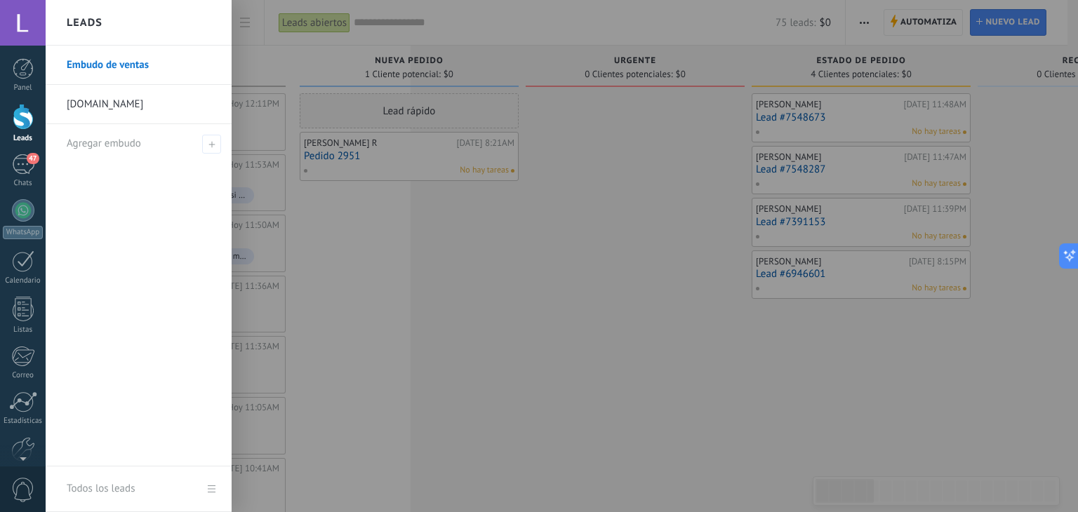
click at [211, 489] on link "Todos los leads" at bounding box center [139, 490] width 186 height 46
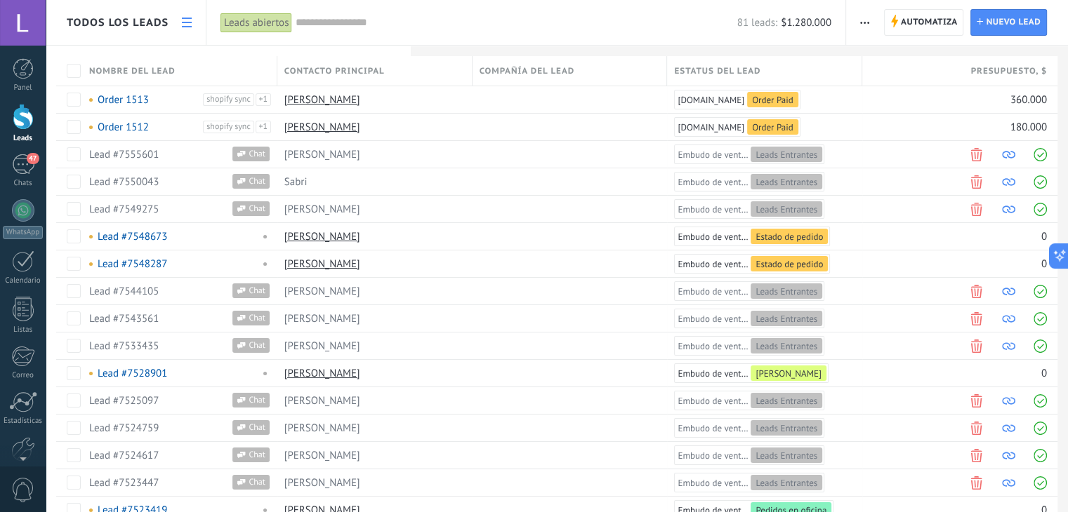
click at [180, 20] on link at bounding box center [187, 22] width 24 height 27
click at [190, 21] on icon at bounding box center [187, 23] width 10 height 10
click at [22, 168] on div "47" at bounding box center [23, 164] width 22 height 20
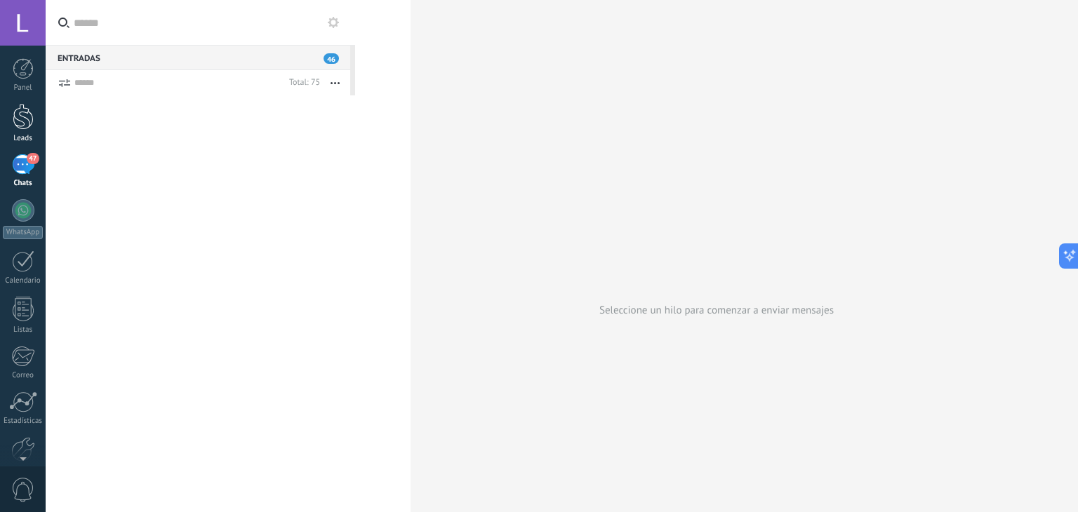
click at [22, 136] on div "Leads" at bounding box center [23, 138] width 41 height 9
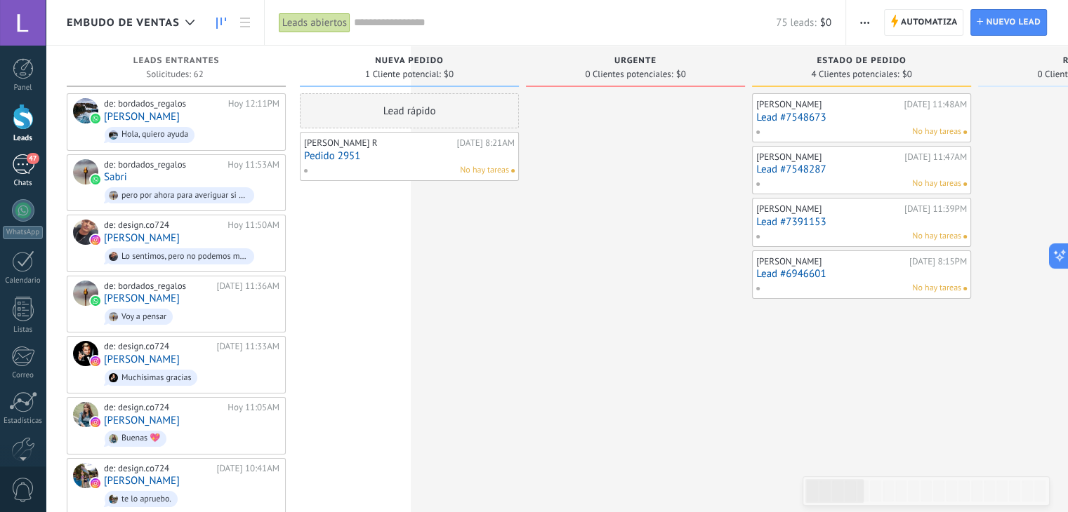
click at [22, 161] on div "47" at bounding box center [23, 164] width 22 height 20
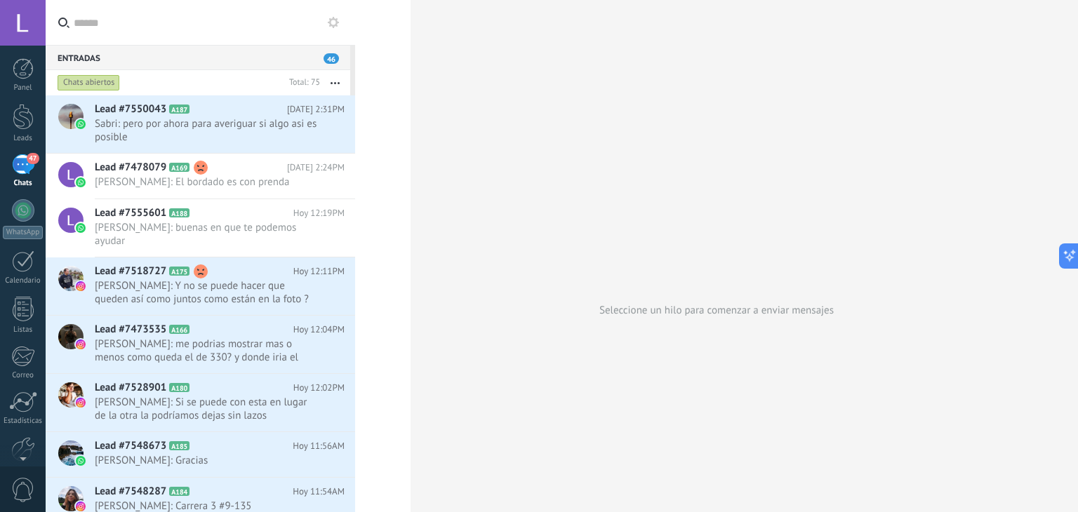
click at [334, 22] on icon at bounding box center [333, 22] width 11 height 11
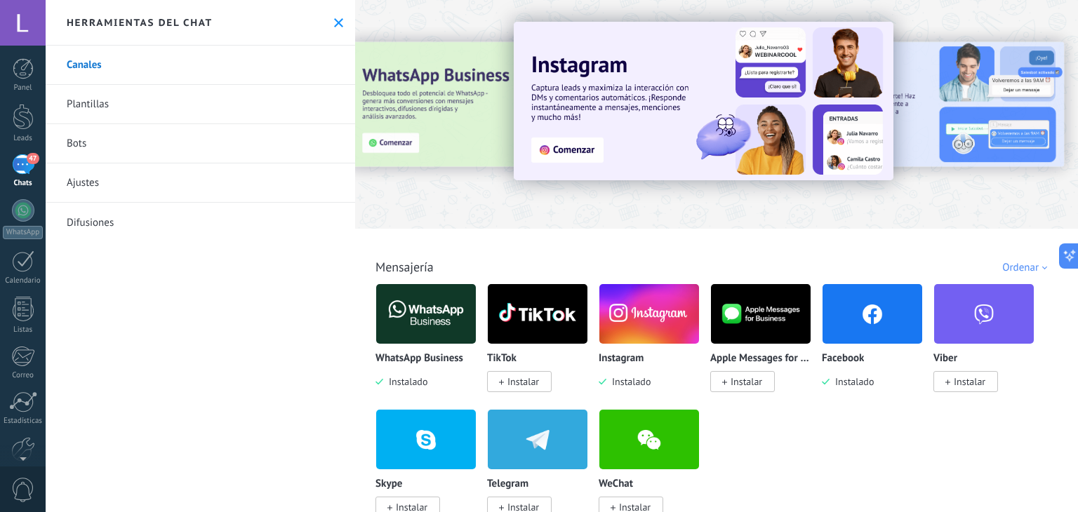
click at [152, 69] on link "Canales" at bounding box center [201, 65] width 310 height 39
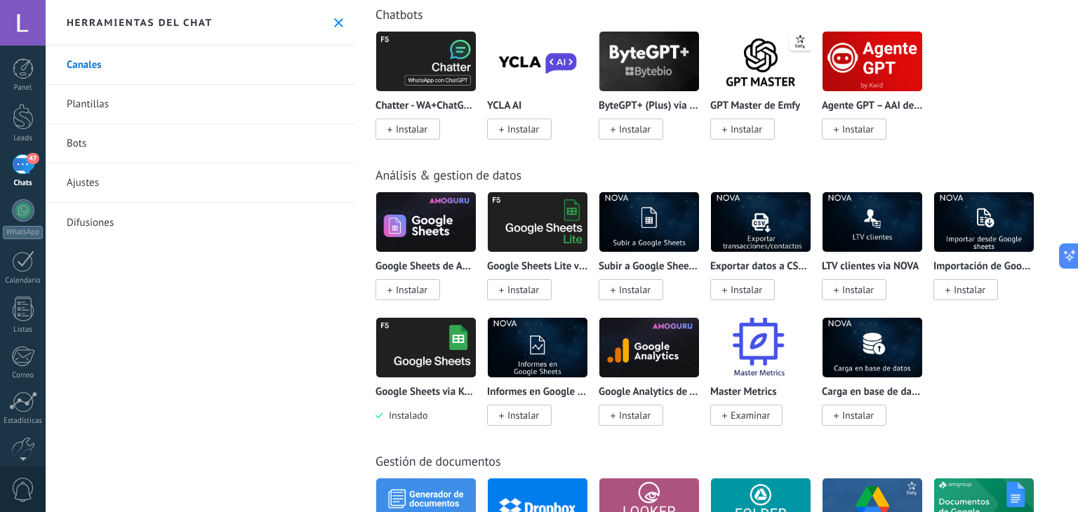
scroll to position [3816, 0]
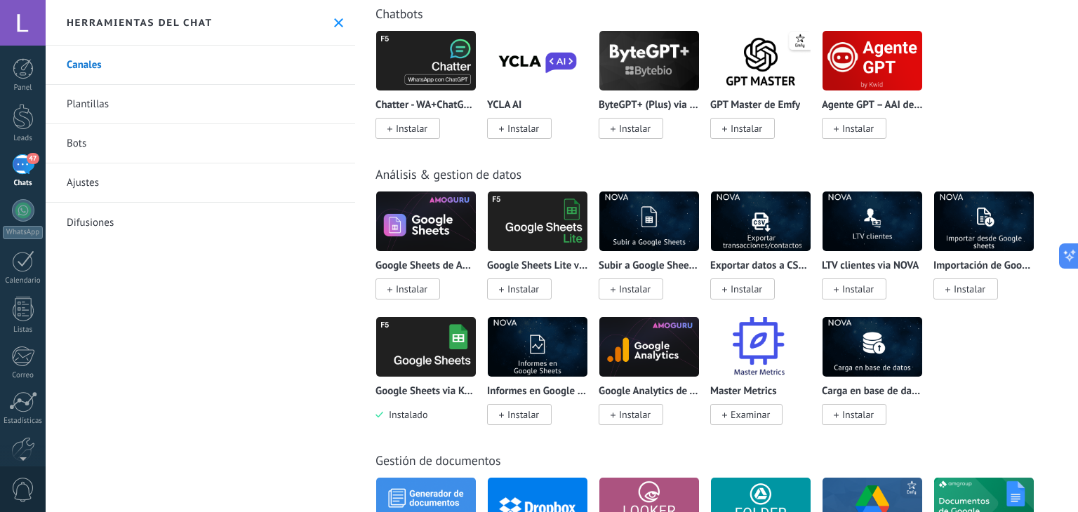
click at [427, 371] on img at bounding box center [426, 347] width 100 height 68
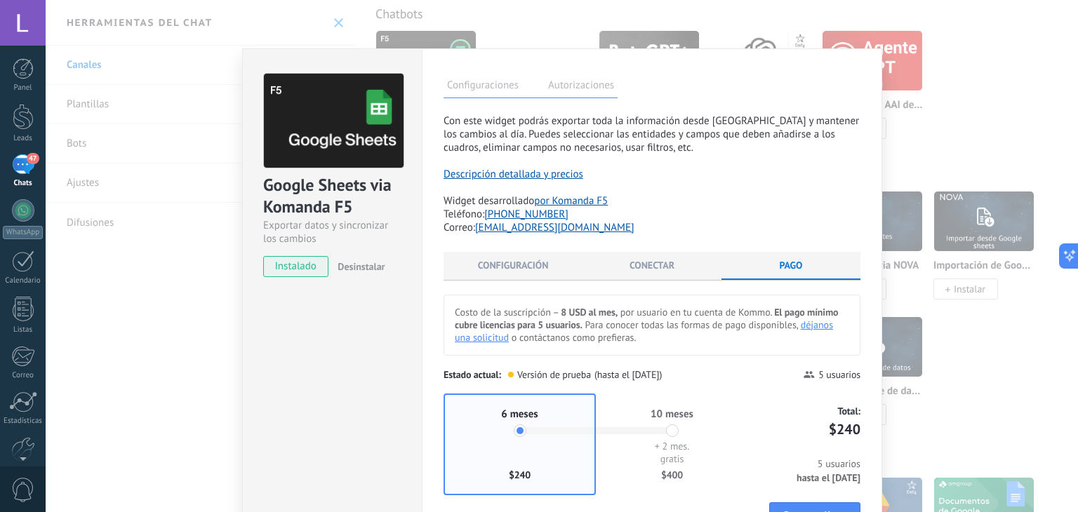
scroll to position [107, 0]
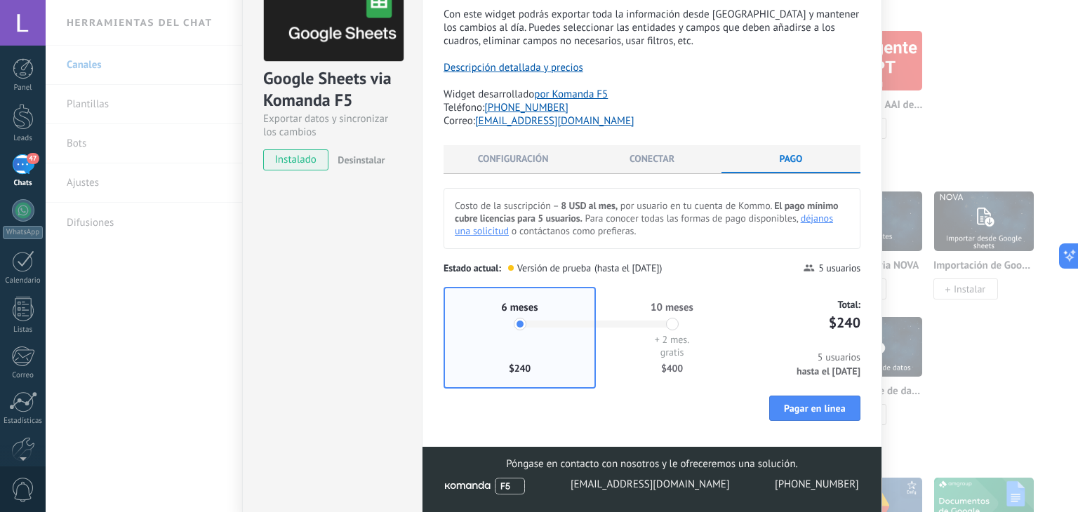
click at [639, 159] on li "Conectar" at bounding box center [652, 159] width 139 height 28
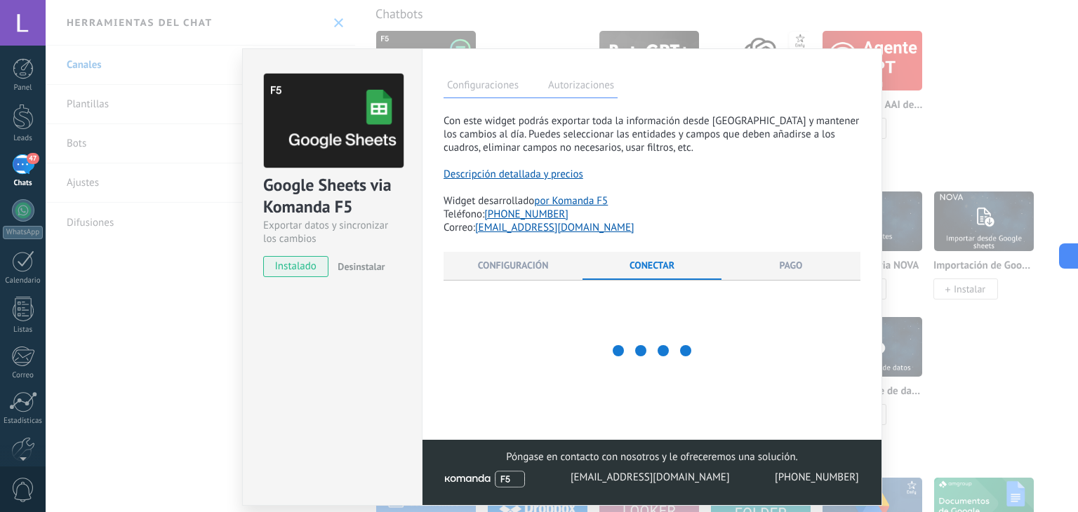
scroll to position [0, 0]
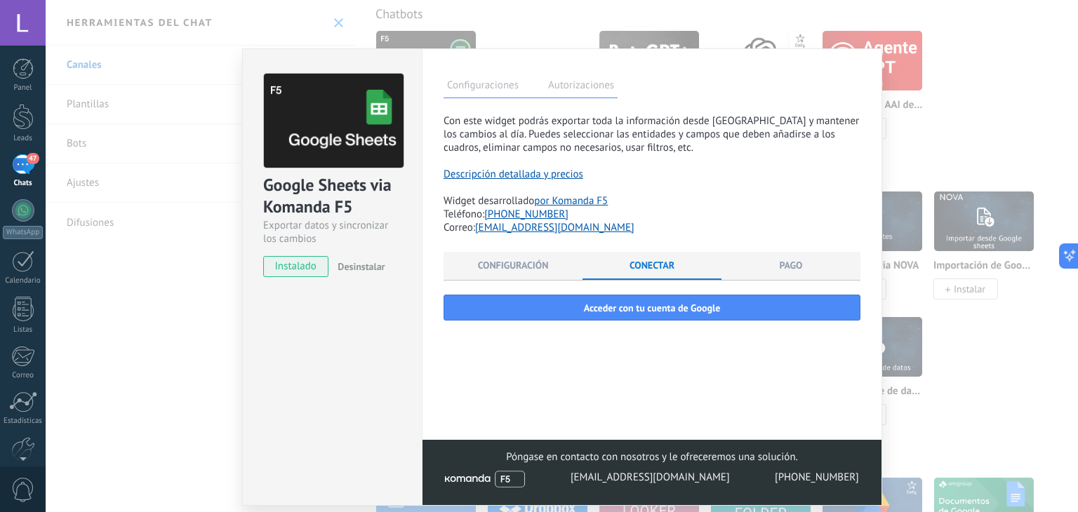
click at [526, 259] on li "Configuración" at bounding box center [513, 266] width 139 height 28
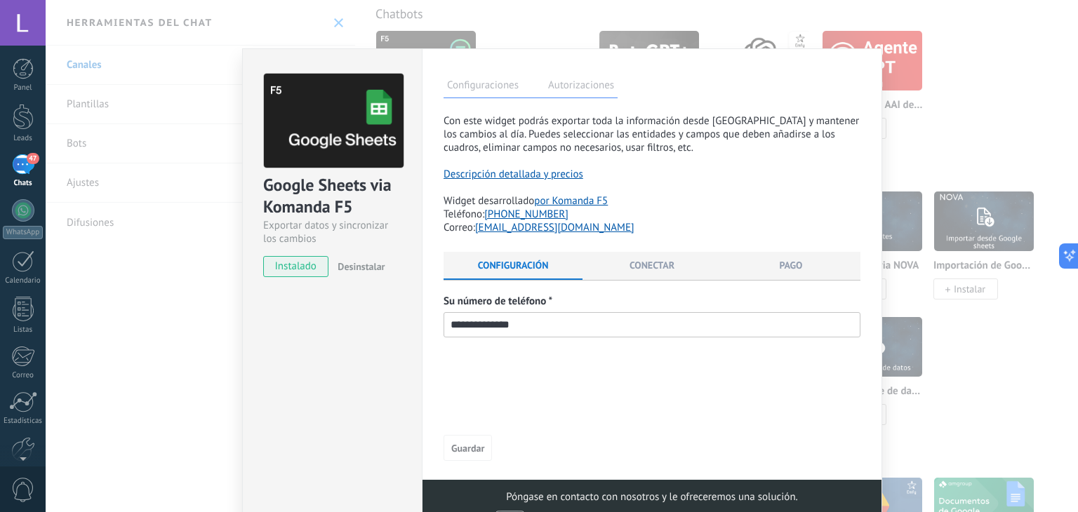
drag, startPoint x: 526, startPoint y: 259, endPoint x: 564, endPoint y: 88, distance: 174.7
click at [564, 88] on div "Configuraciones Autorizaciones Esta pestaña registra a los usuarios que han con…" at bounding box center [652, 297] width 461 height 498
click at [571, 88] on label "Autorizaciones" at bounding box center [581, 87] width 73 height 20
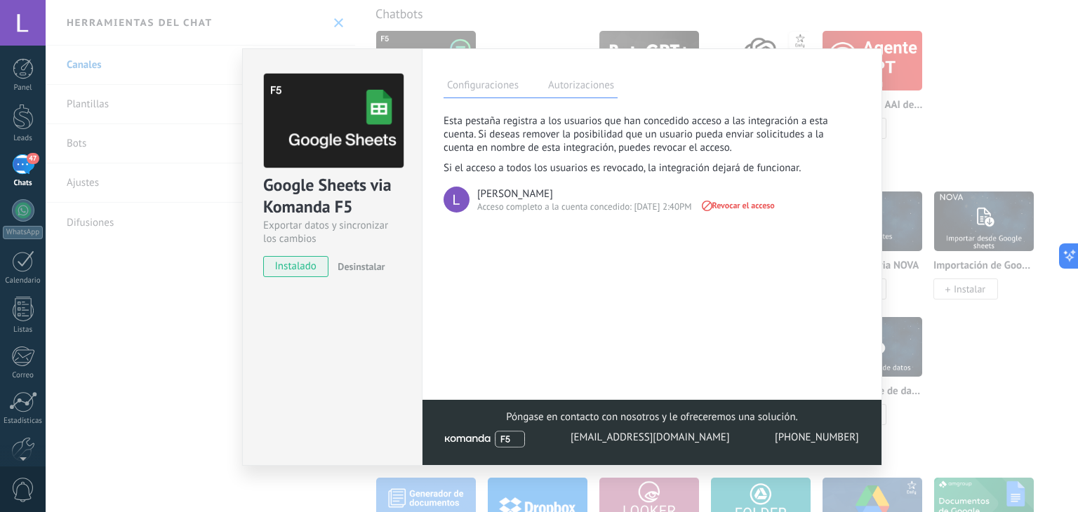
click at [1024, 140] on div "Google Sheets via Komanda F5 Exportar datos y sincronizar los cambios instalado…" at bounding box center [562, 256] width 1033 height 512
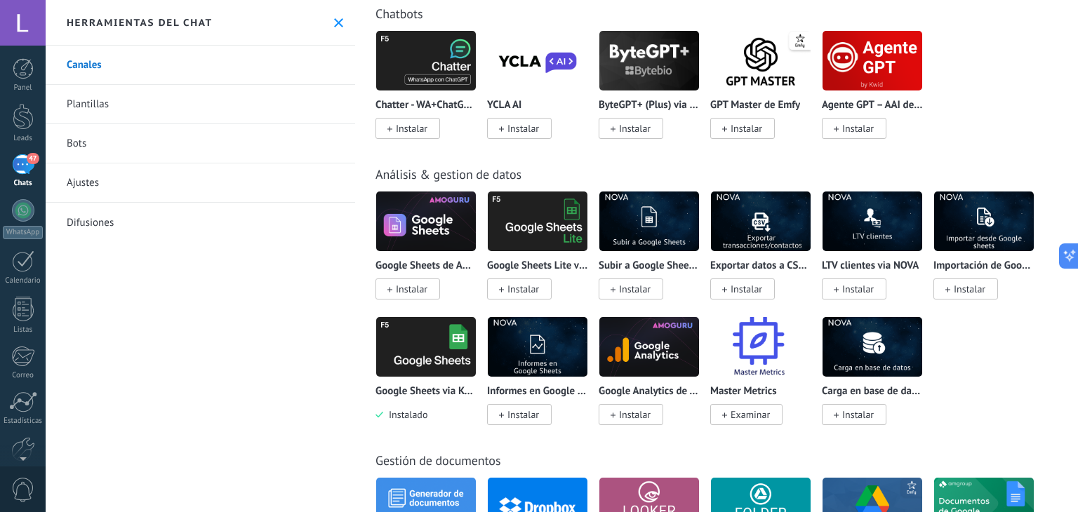
click at [457, 368] on img at bounding box center [426, 347] width 100 height 68
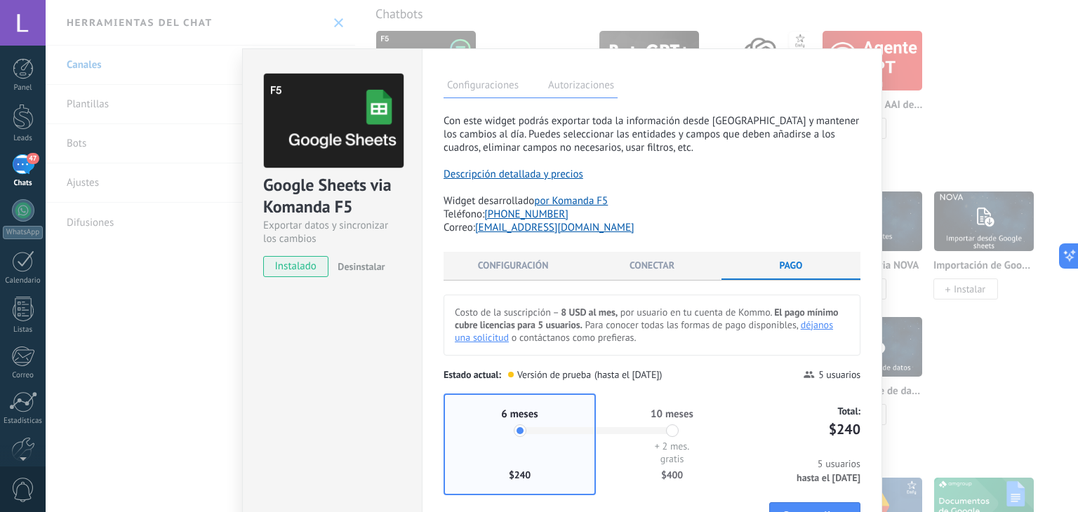
click at [975, 138] on div "Google Sheets via Komanda F5 Exportar datos y sincronizar los cambios instalado…" at bounding box center [562, 256] width 1033 height 512
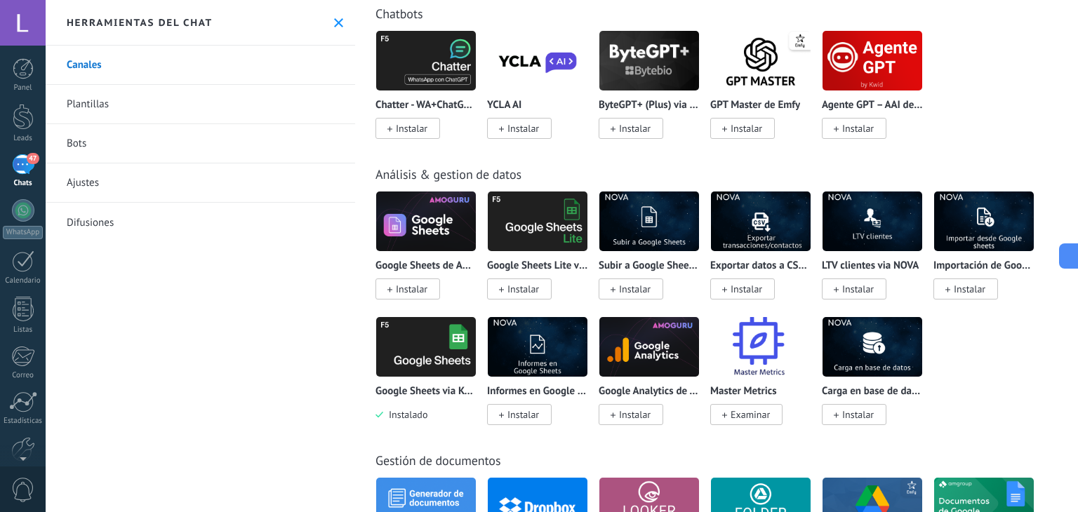
click at [418, 421] on span "Instalado" at bounding box center [405, 415] width 44 height 13
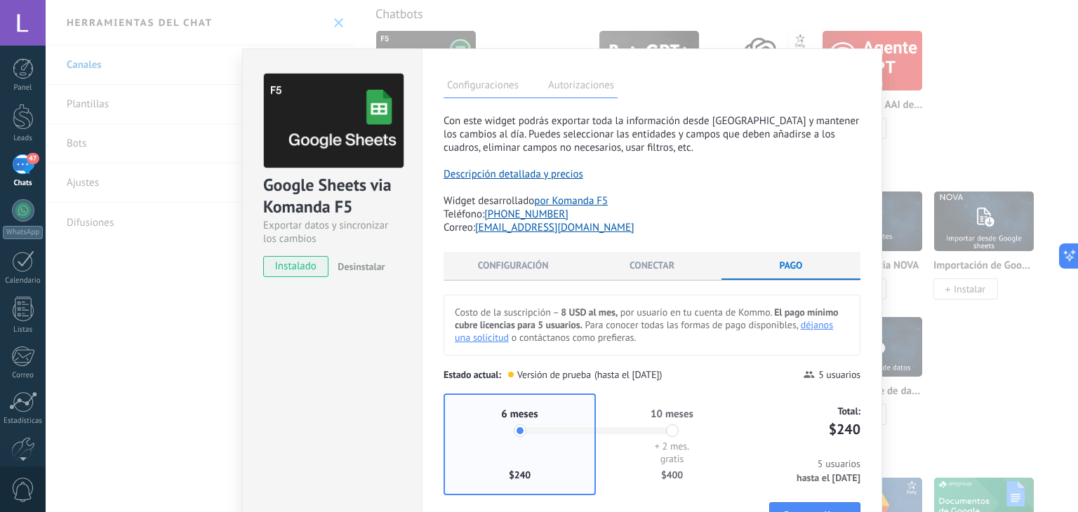
click at [312, 267] on span "instalado" at bounding box center [296, 266] width 64 height 21
click at [361, 263] on span "Desinstalar" at bounding box center [361, 266] width 47 height 13
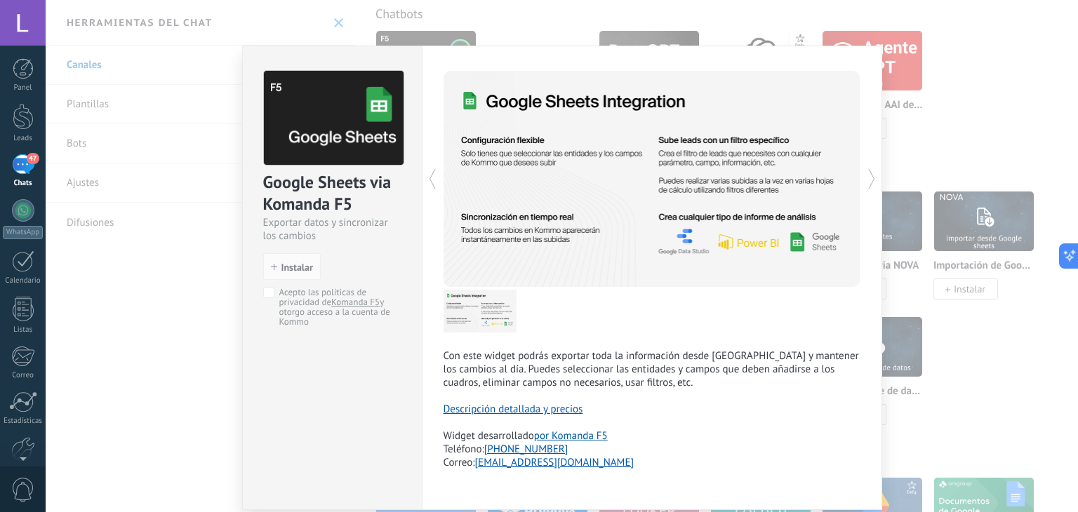
click at [982, 154] on div "Google Sheets via Komanda F5 Exportar datos y sincronizar los cambios install I…" at bounding box center [562, 256] width 1033 height 512
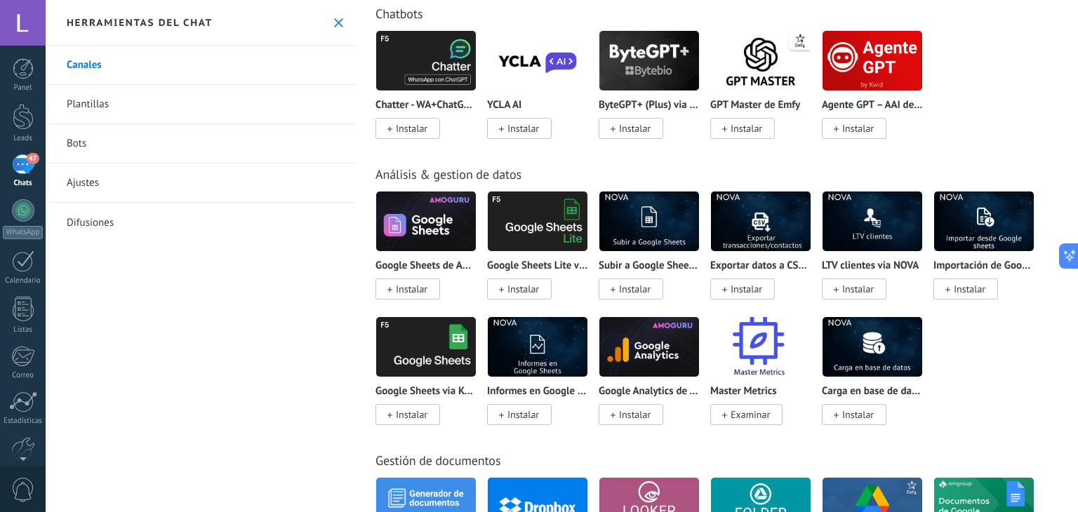
click at [552, 241] on img at bounding box center [538, 221] width 100 height 68
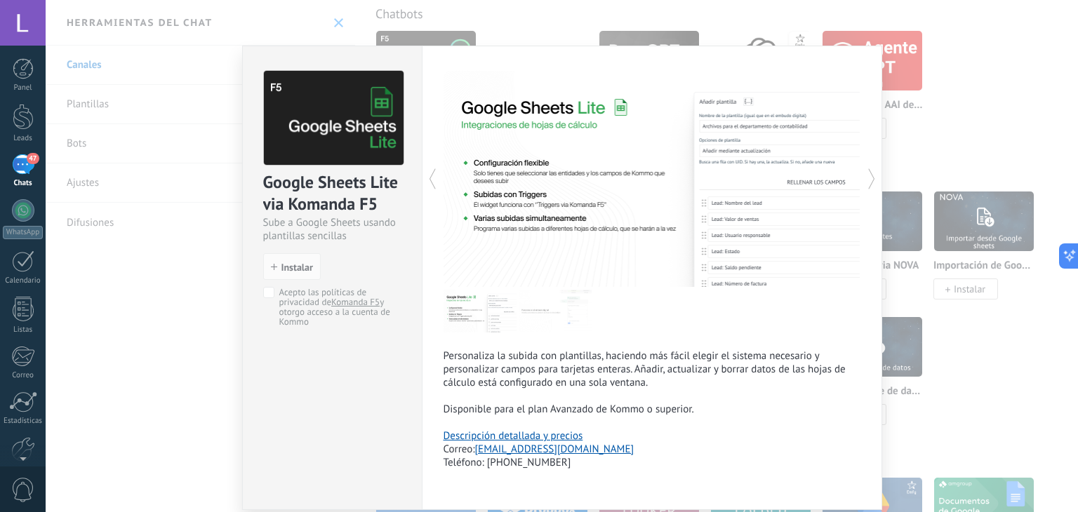
scroll to position [51, 0]
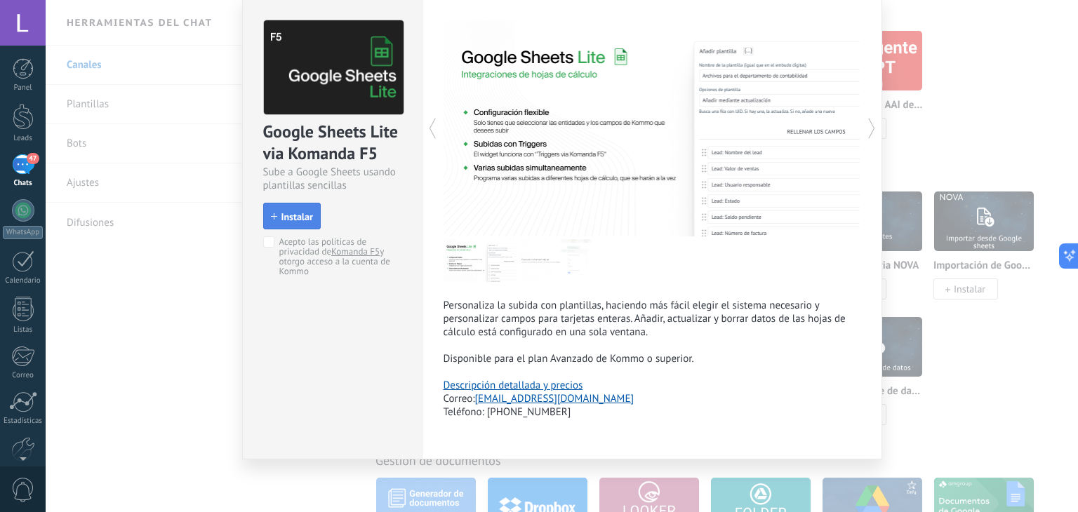
click at [293, 216] on span "Instalar" at bounding box center [297, 217] width 32 height 10
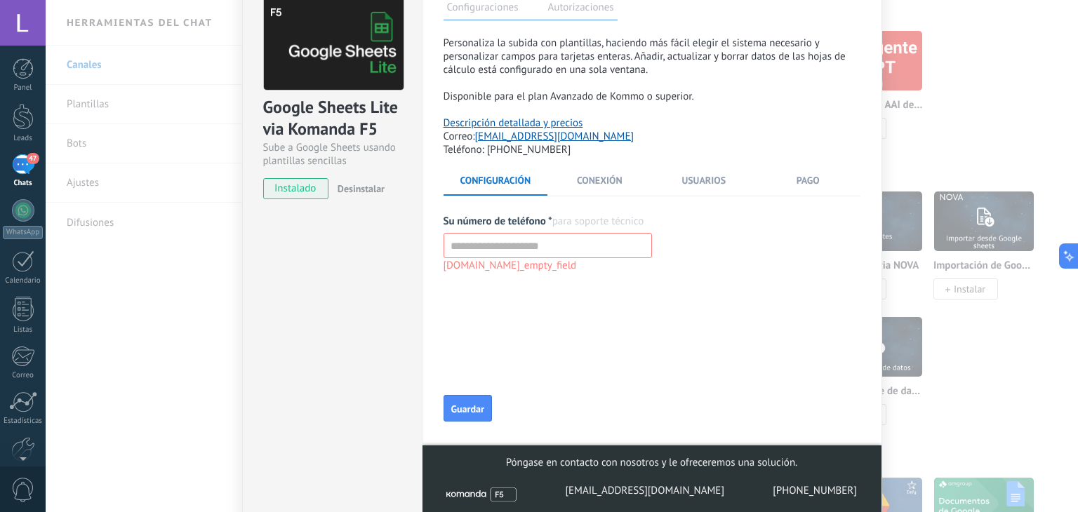
scroll to position [76, 0]
click at [809, 183] on span "Pago" at bounding box center [808, 179] width 23 height 13
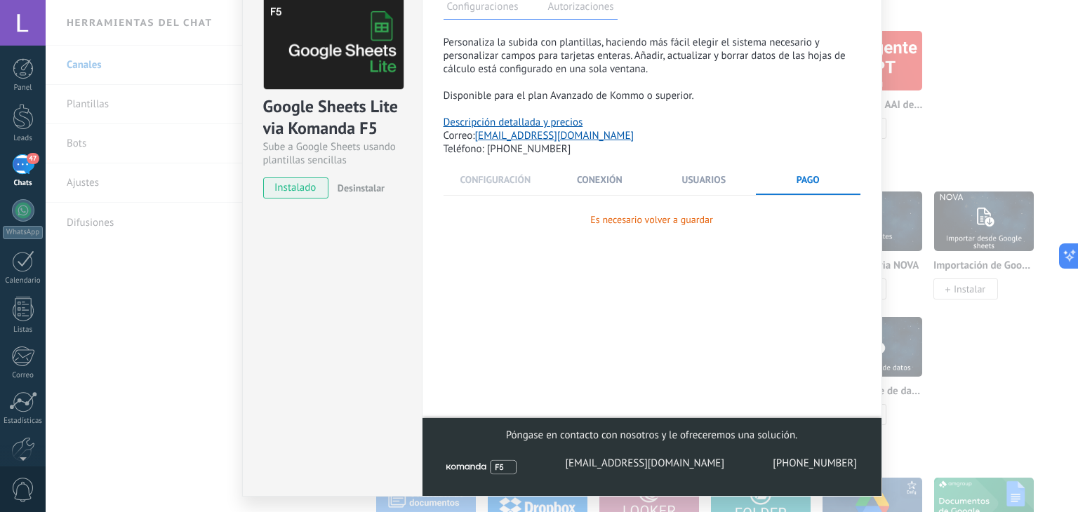
click at [514, 181] on span "Configuración" at bounding box center [495, 179] width 71 height 13
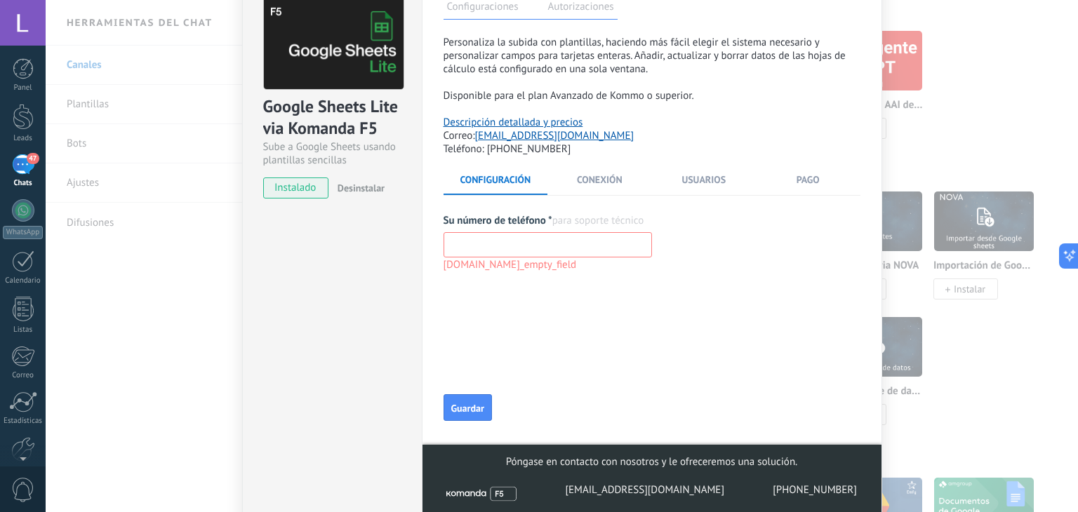
click at [510, 246] on input "text" at bounding box center [548, 244] width 208 height 25
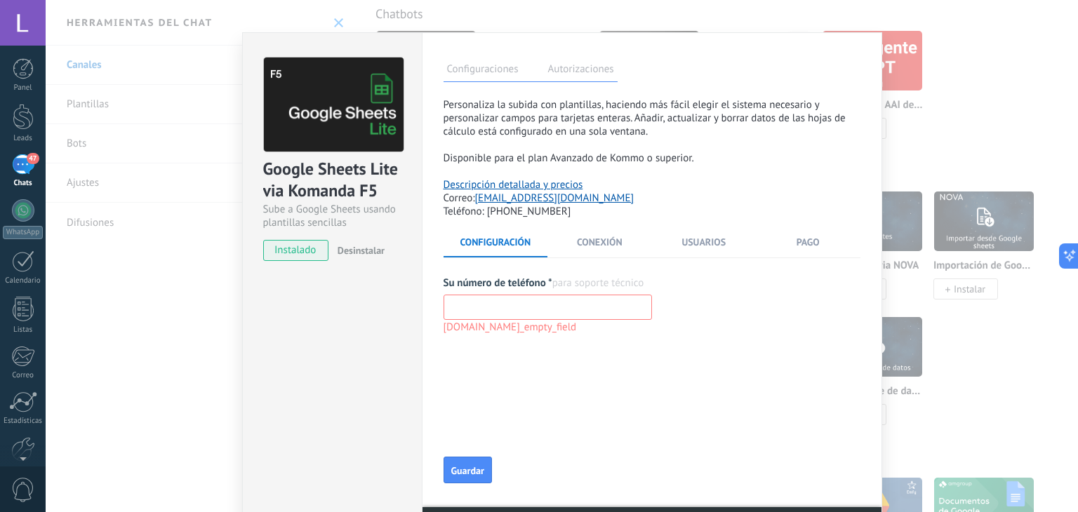
scroll to position [0, 0]
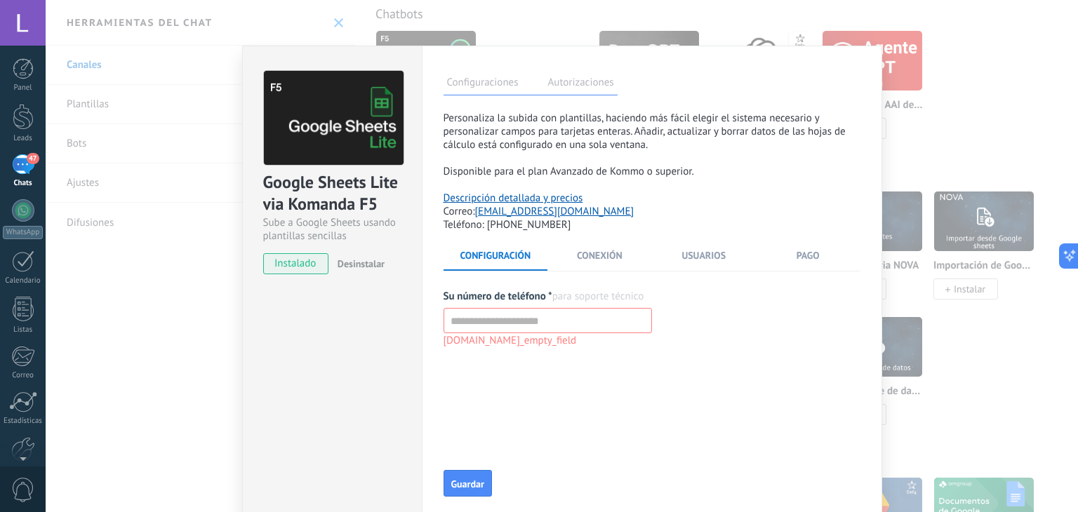
click at [335, 20] on div "**********" at bounding box center [562, 256] width 1033 height 512
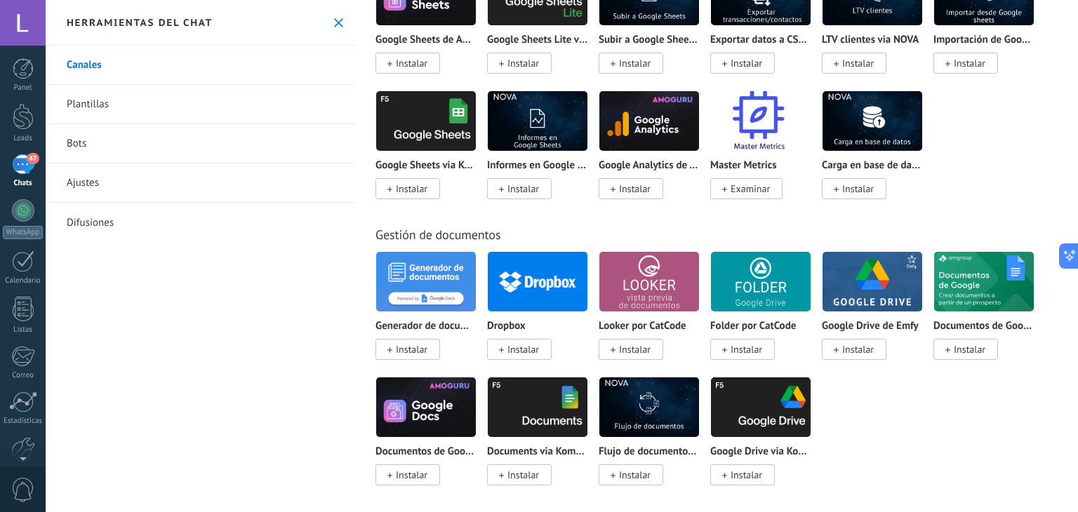
scroll to position [4043, 0]
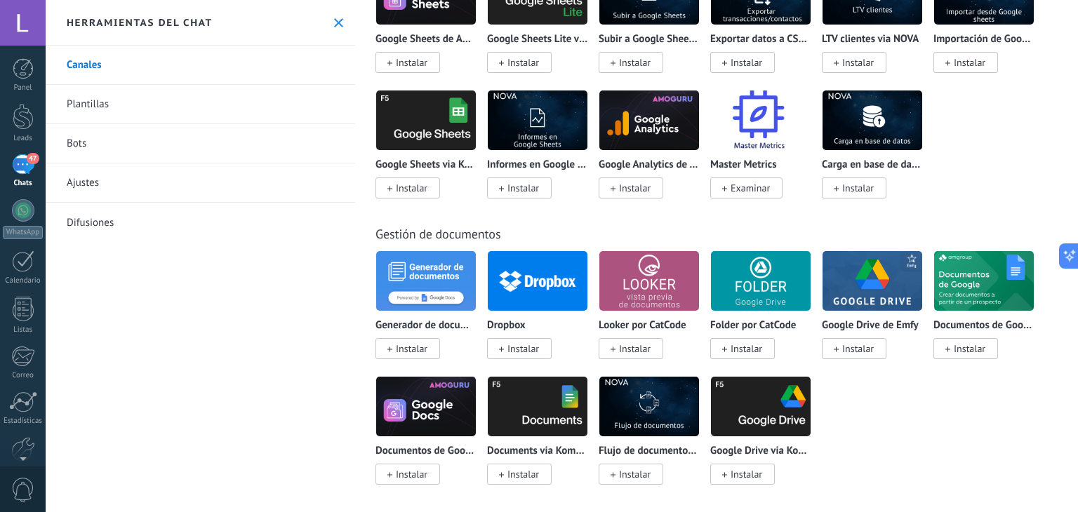
click at [416, 315] on img at bounding box center [426, 281] width 100 height 68
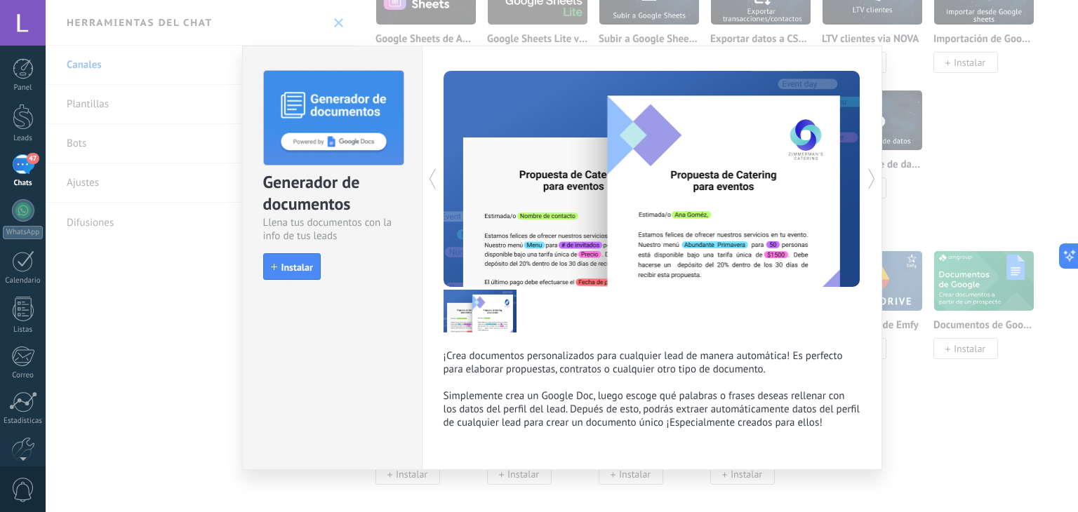
click at [416, 317] on div "Generador de documentos Llena tus documentos con la info de tus leads install I…" at bounding box center [332, 258] width 180 height 425
click at [972, 387] on div "Generador de documentos Llena tus documentos con la info de tus leads install I…" at bounding box center [562, 256] width 1033 height 512
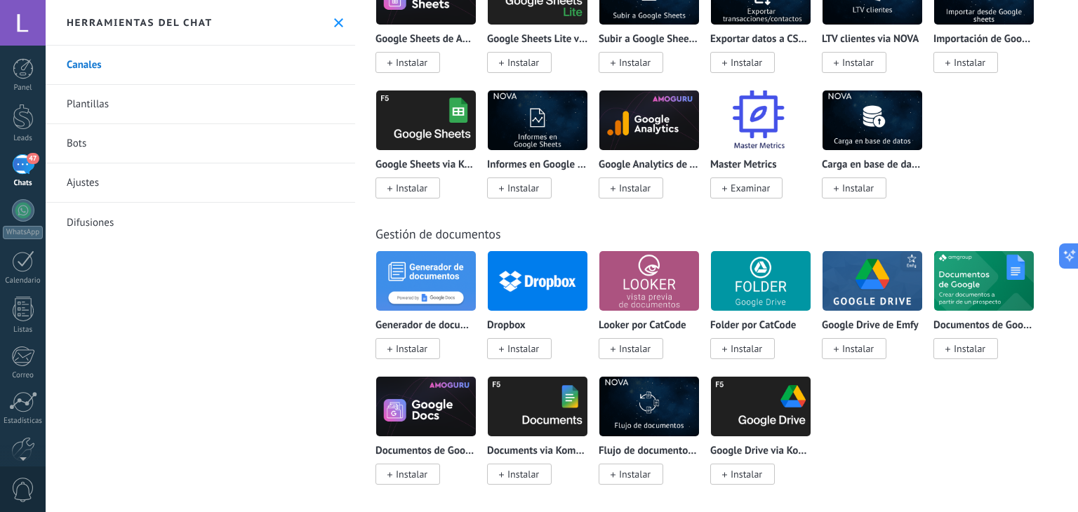
click at [986, 307] on img at bounding box center [984, 281] width 100 height 68
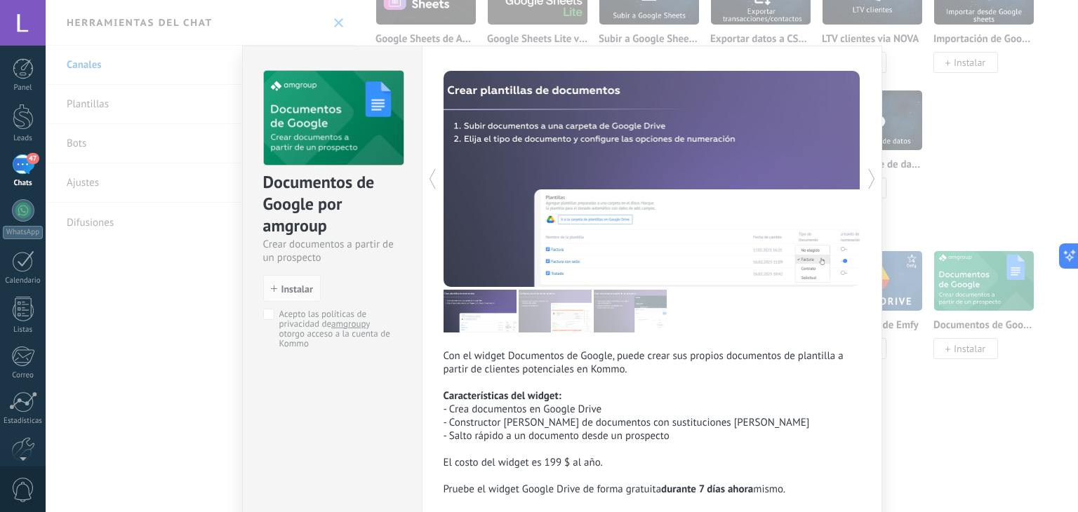
click at [943, 383] on div "Documentos de Google por amgroup Crear documentos a partir de un prospecto inst…" at bounding box center [562, 256] width 1033 height 512
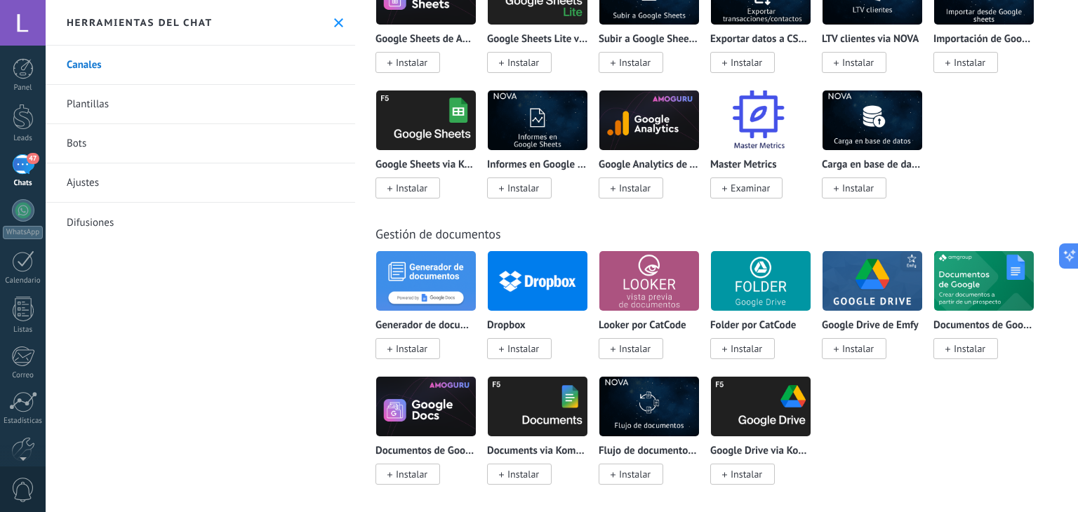
click at [418, 298] on img at bounding box center [426, 281] width 100 height 68
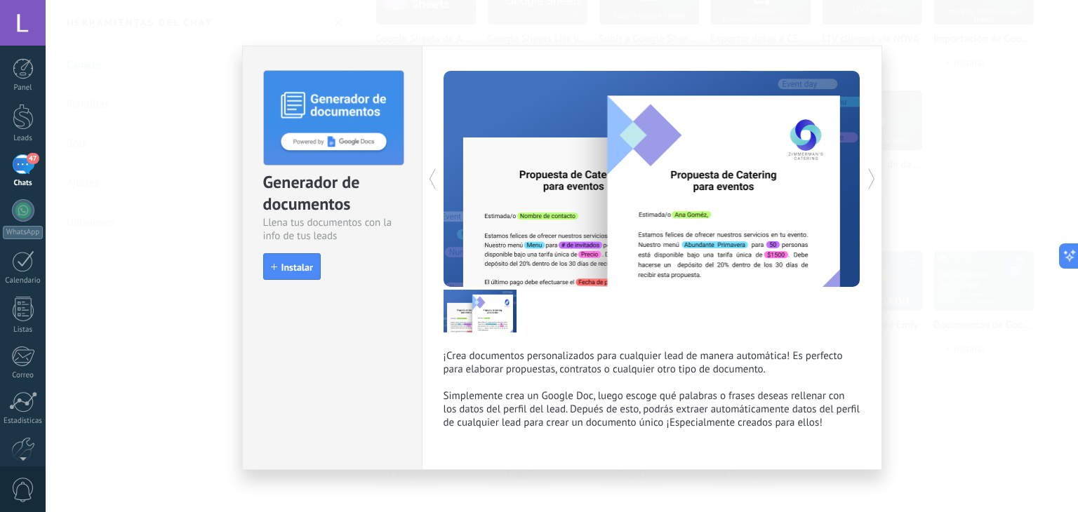
click at [913, 394] on div "Generador de documentos Llena tus documentos con la info de tus leads install I…" at bounding box center [562, 256] width 1033 height 512
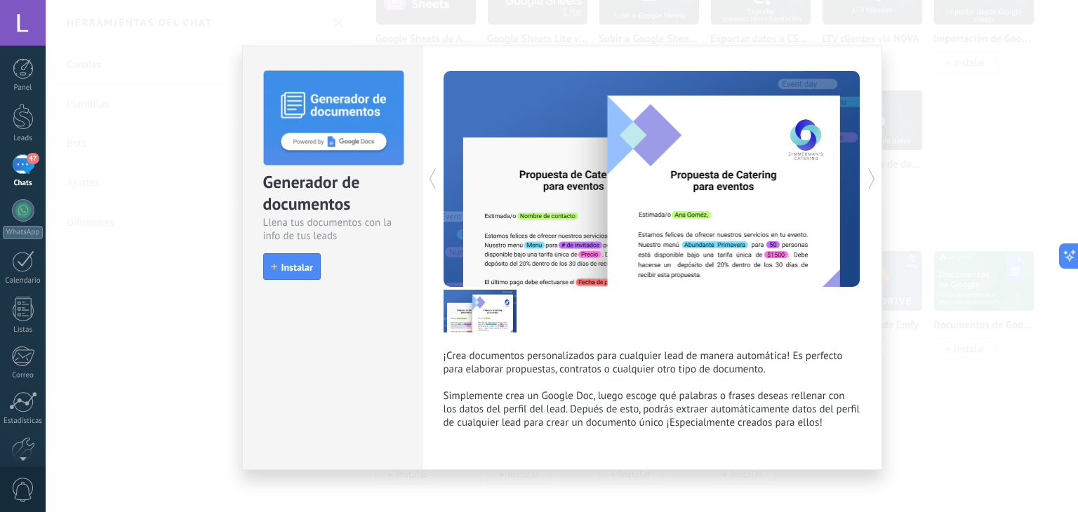
click at [913, 394] on div "Generador de documentos Llena tus documentos con la info de tus leads install I…" at bounding box center [562, 256] width 1033 height 512
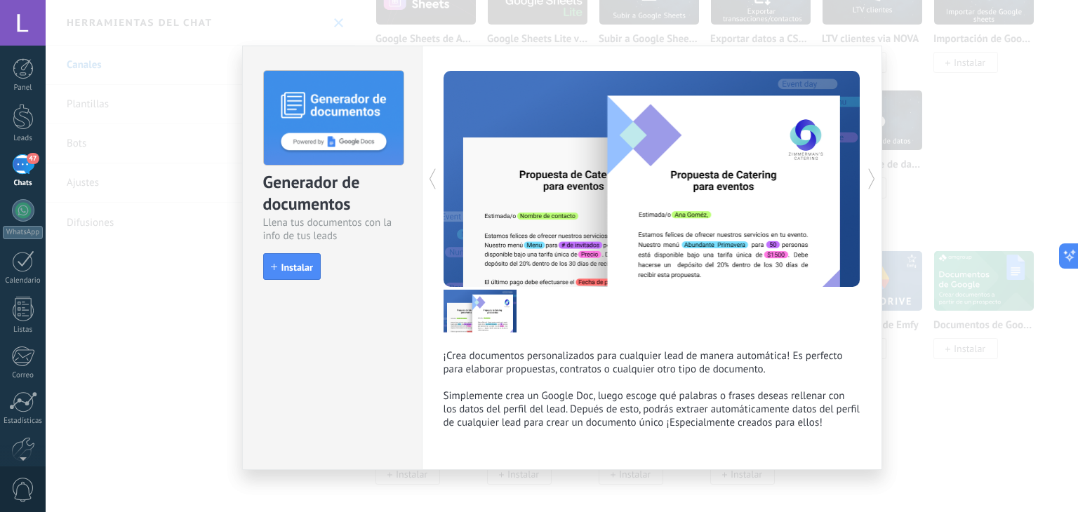
click at [913, 394] on div "Generador de documentos Llena tus documentos con la info de tus leads install I…" at bounding box center [562, 256] width 1033 height 512
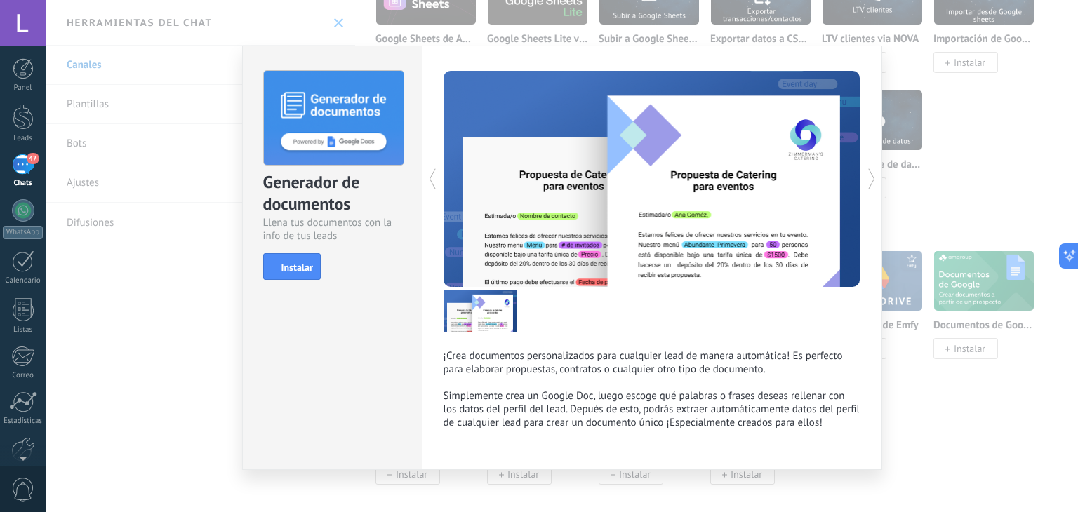
click at [913, 394] on div "Generador de documentos Llena tus documentos con la info de tus leads install I…" at bounding box center [562, 256] width 1033 height 512
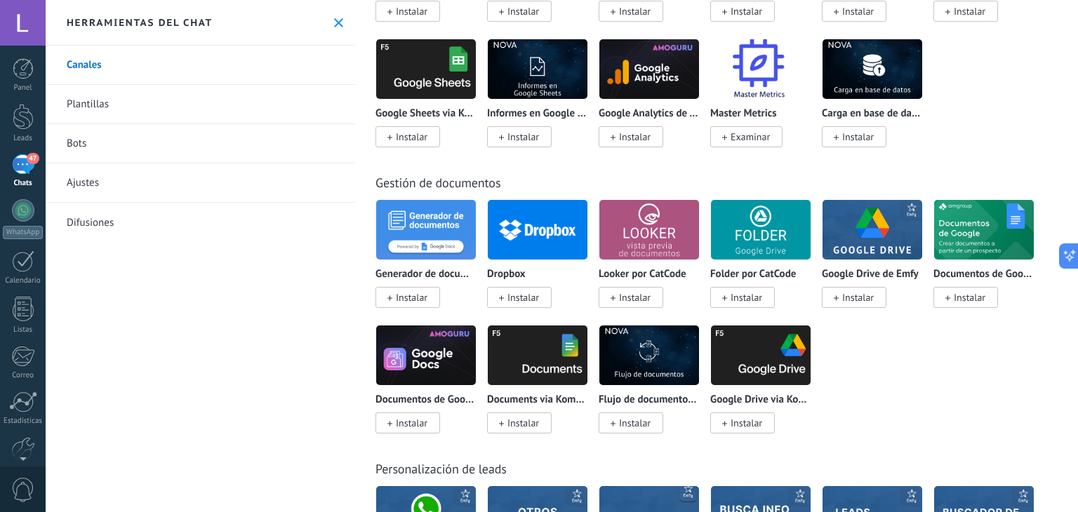
scroll to position [4097, 0]
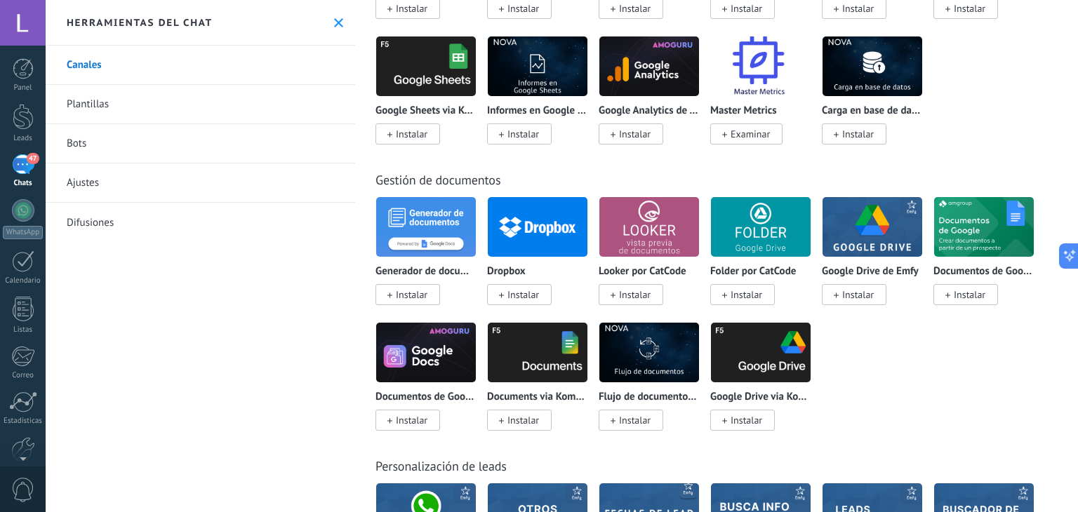
click at [432, 365] on img at bounding box center [426, 353] width 100 height 68
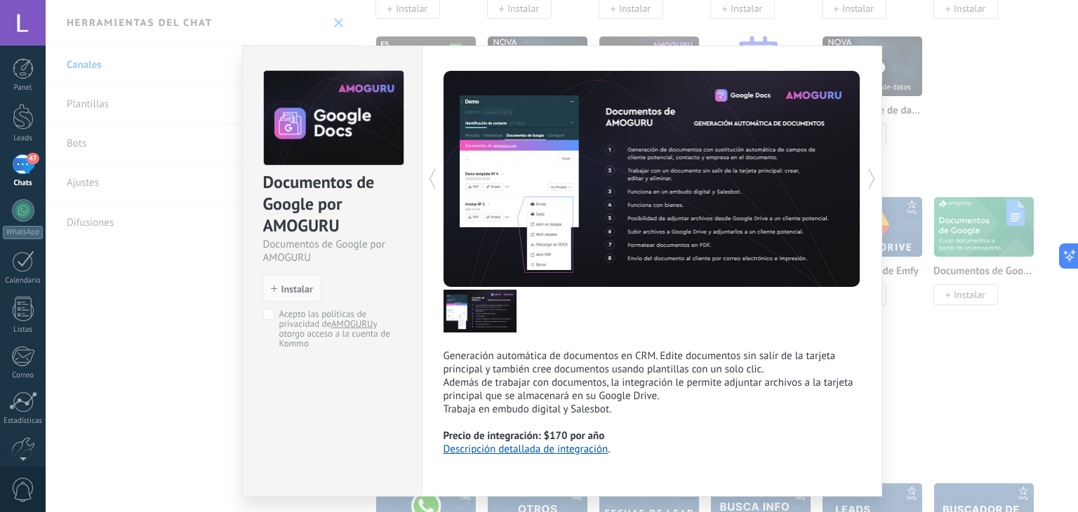
click at [963, 362] on div "Documentos de Google por AMOGURU Documentos de Google por AMOGURU install Insta…" at bounding box center [562, 256] width 1033 height 512
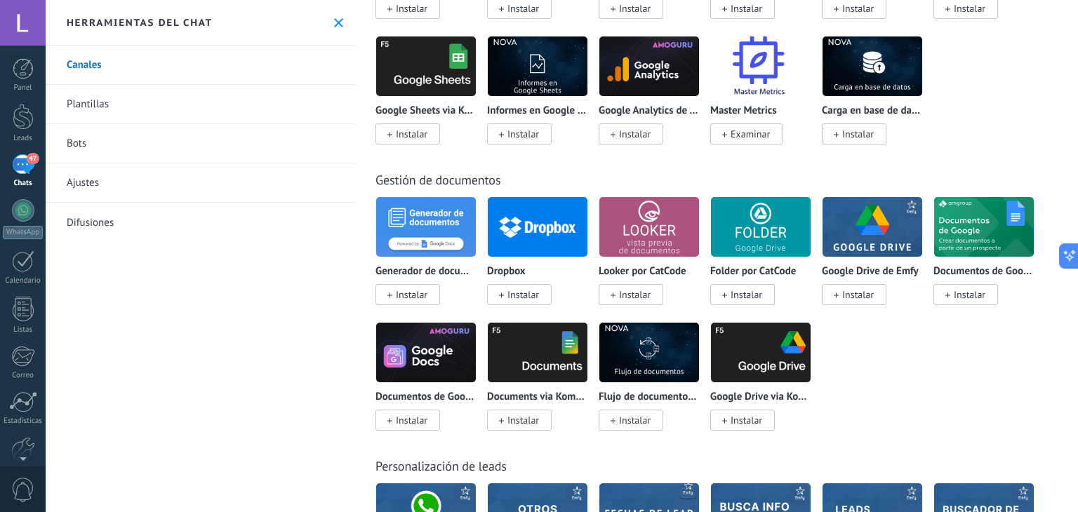
click at [564, 371] on img at bounding box center [538, 353] width 100 height 68
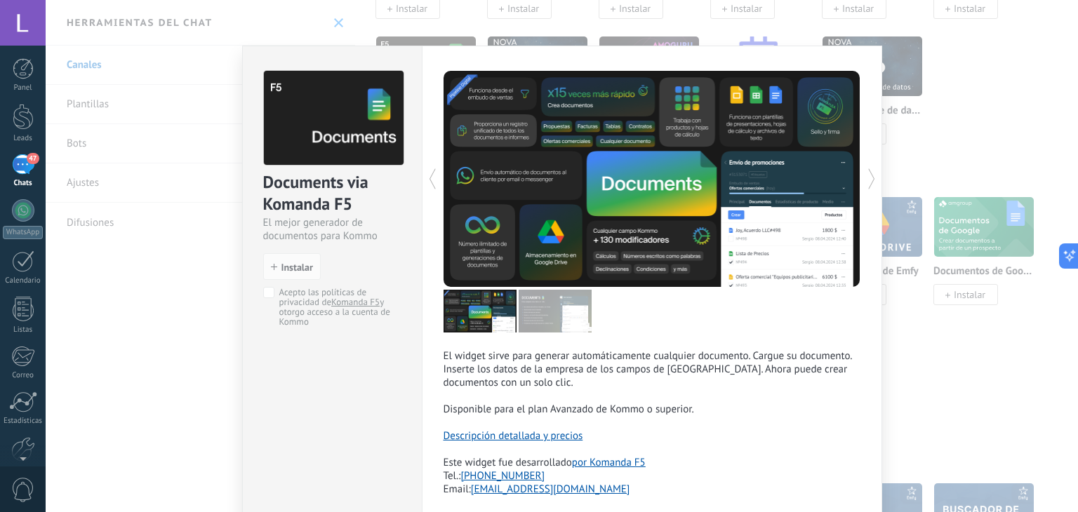
click at [877, 355] on div "Komanda F5 El widget sirve para generar automáticamente cualquier documento. Ca…" at bounding box center [652, 291] width 461 height 491
click at [955, 347] on div "Documents via Komanda F5 El mejor generador de documentos para Kommo install In…" at bounding box center [562, 256] width 1033 height 512
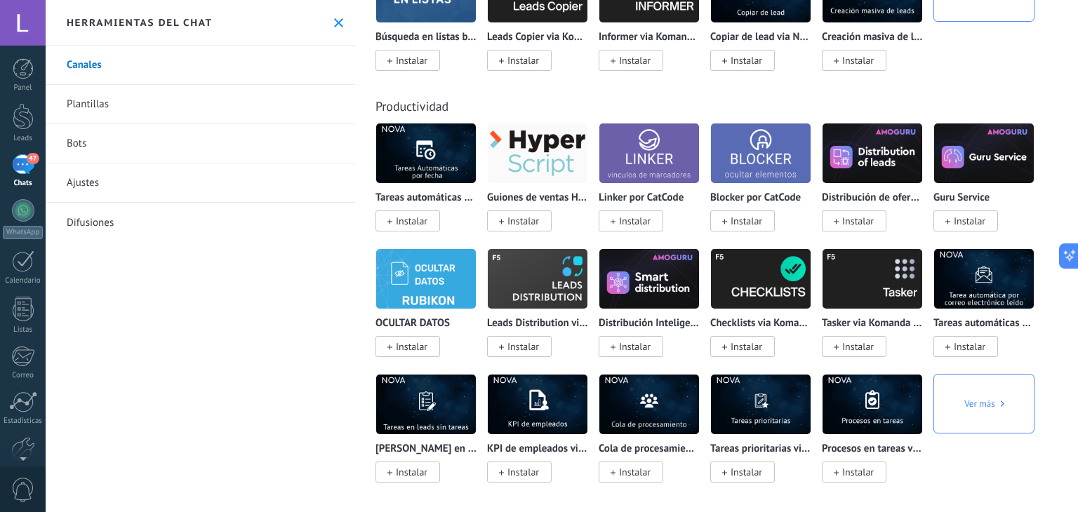
scroll to position [4891, 0]
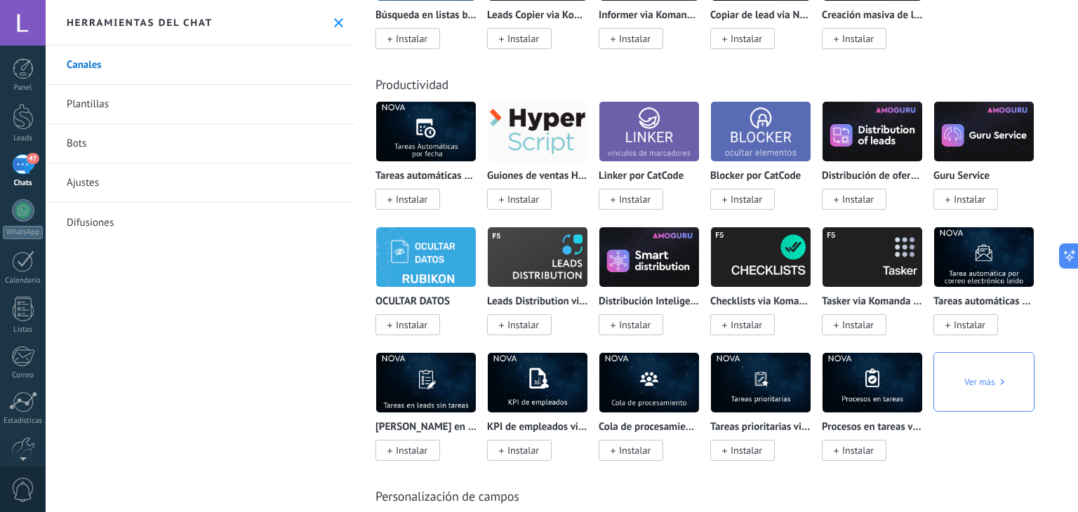
click at [996, 399] on span "Ver más" at bounding box center [984, 382] width 39 height 60
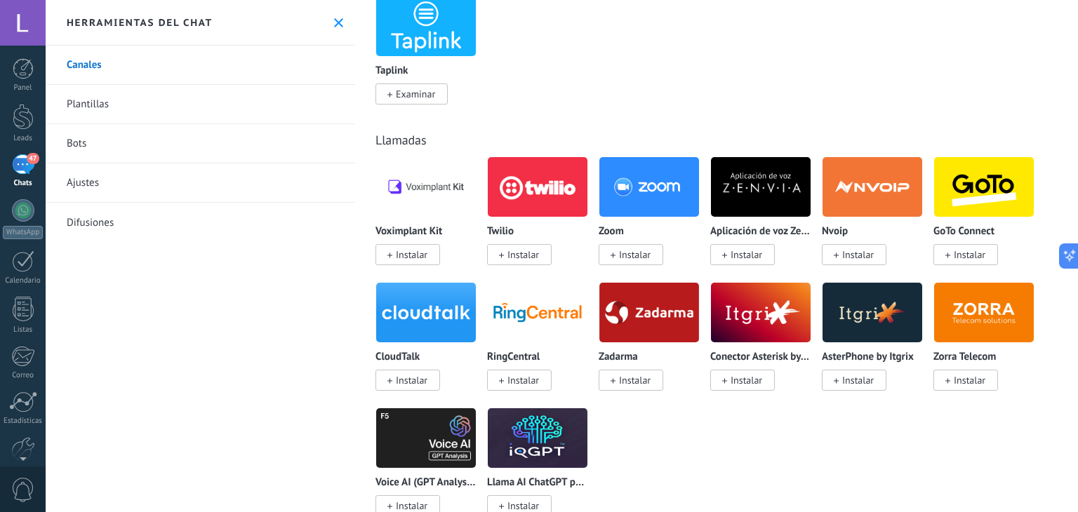
scroll to position [1689, 0]
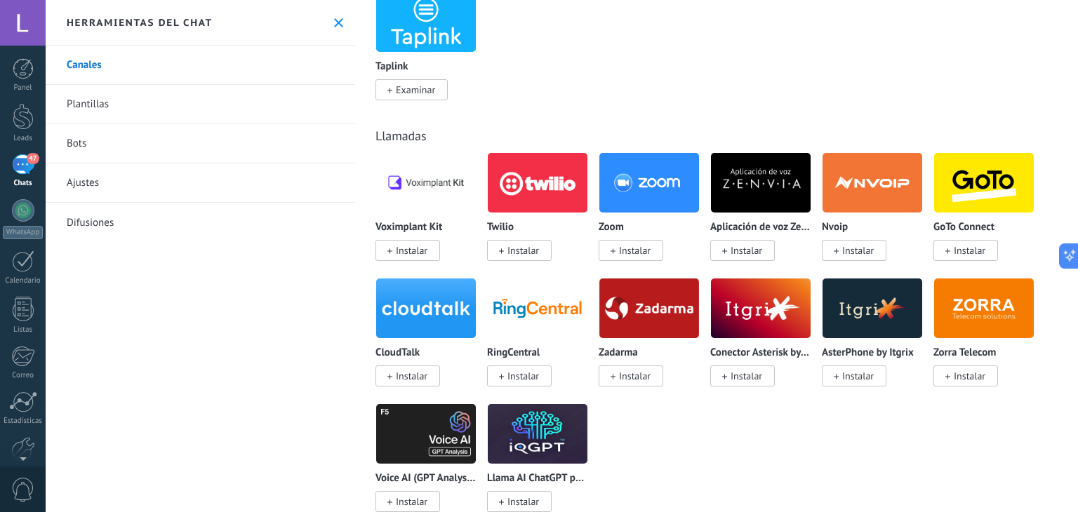
click at [101, 153] on link "Bots" at bounding box center [201, 143] width 310 height 39
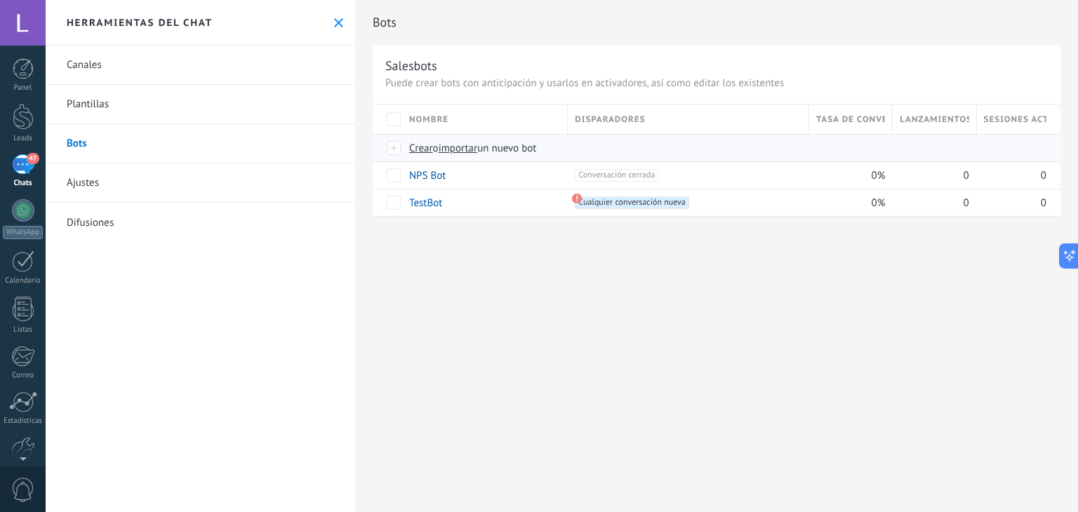
click at [425, 151] on span "Crear" at bounding box center [421, 148] width 24 height 13
